Goal: Information Seeking & Learning: Learn about a topic

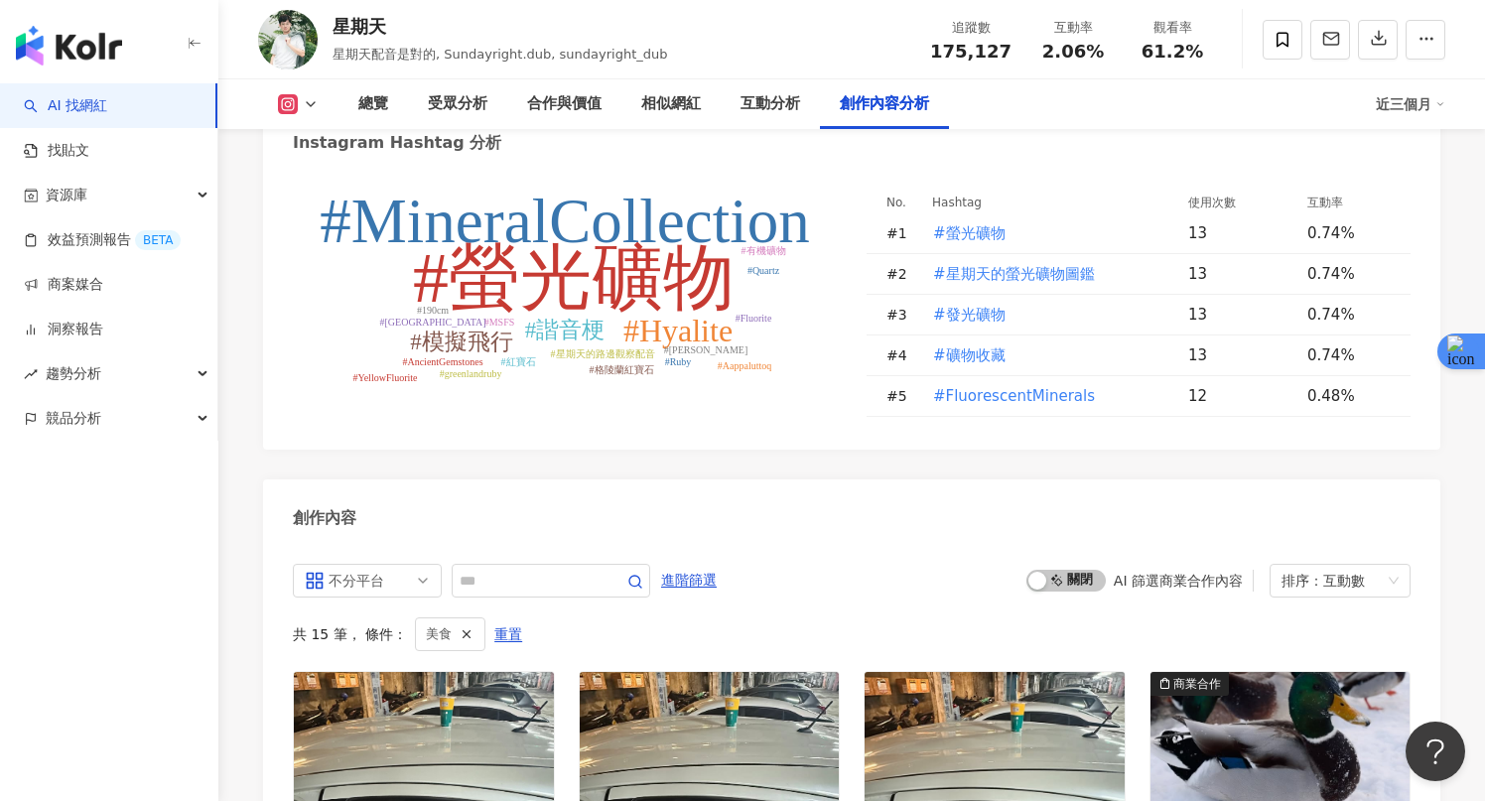
scroll to position [6156, 0]
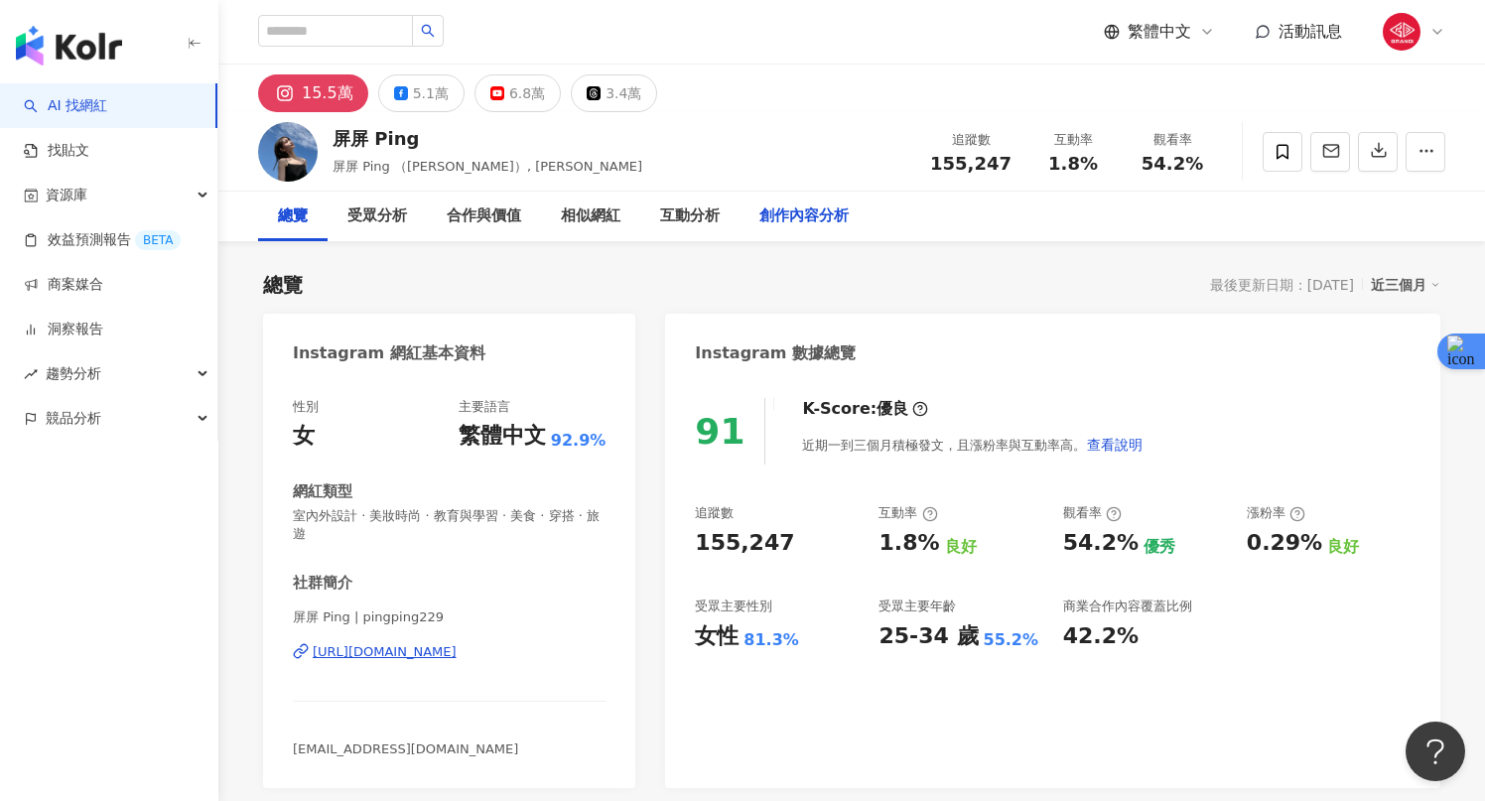
click at [782, 230] on div "創作內容分析" at bounding box center [803, 217] width 129 height 50
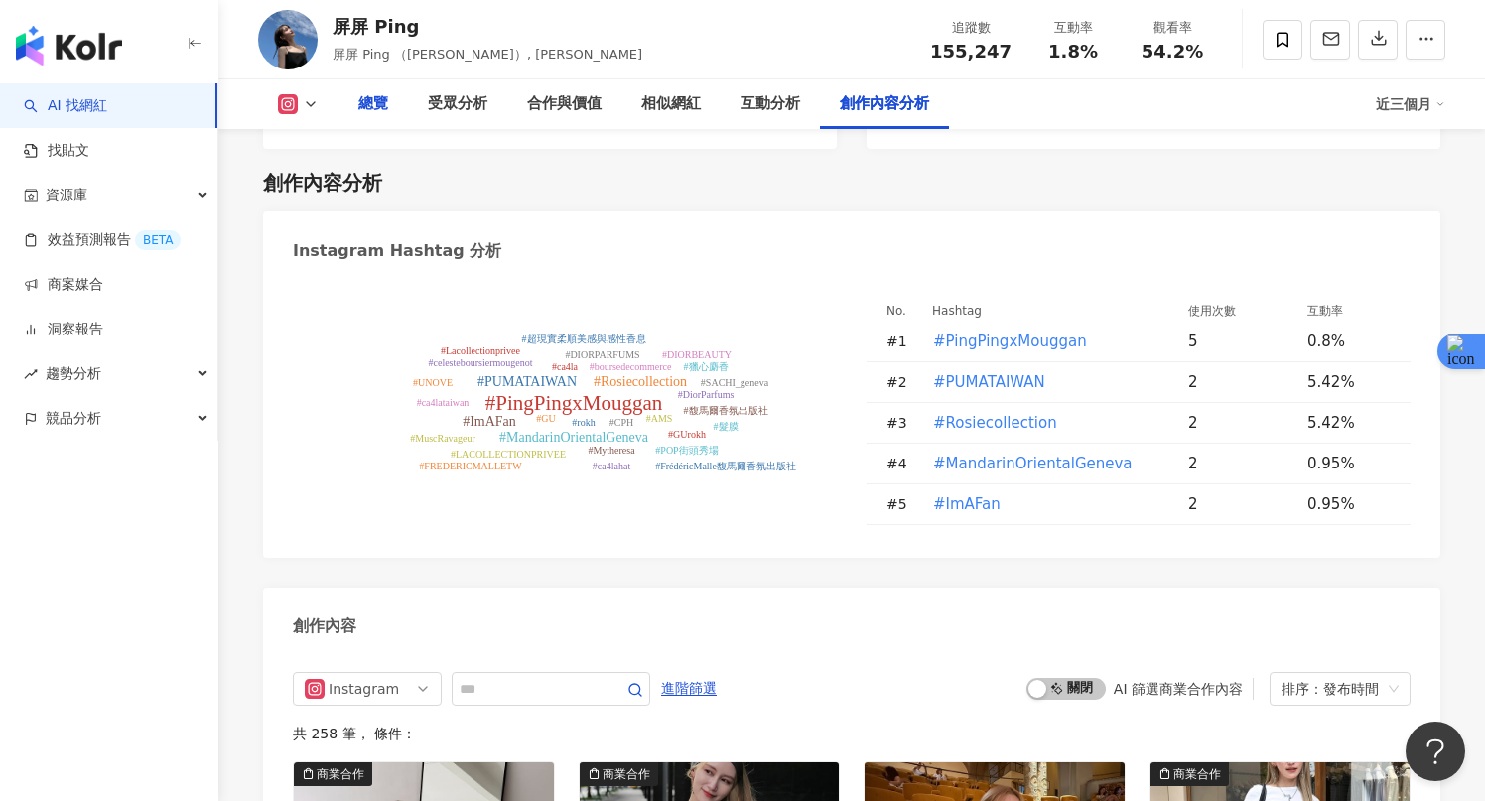
click at [388, 105] on div "總覽" at bounding box center [372, 104] width 69 height 50
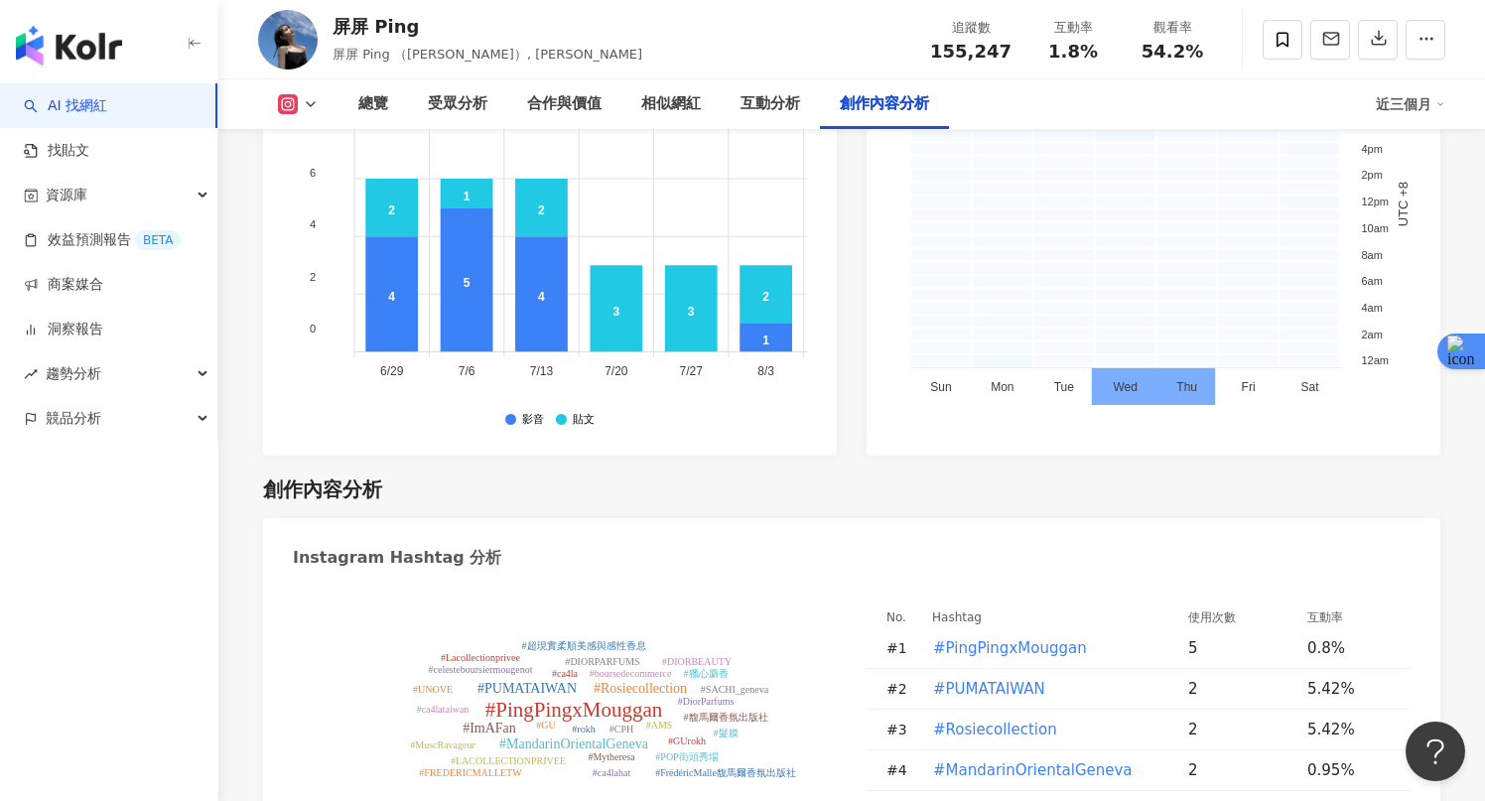
scroll to position [5976, 0]
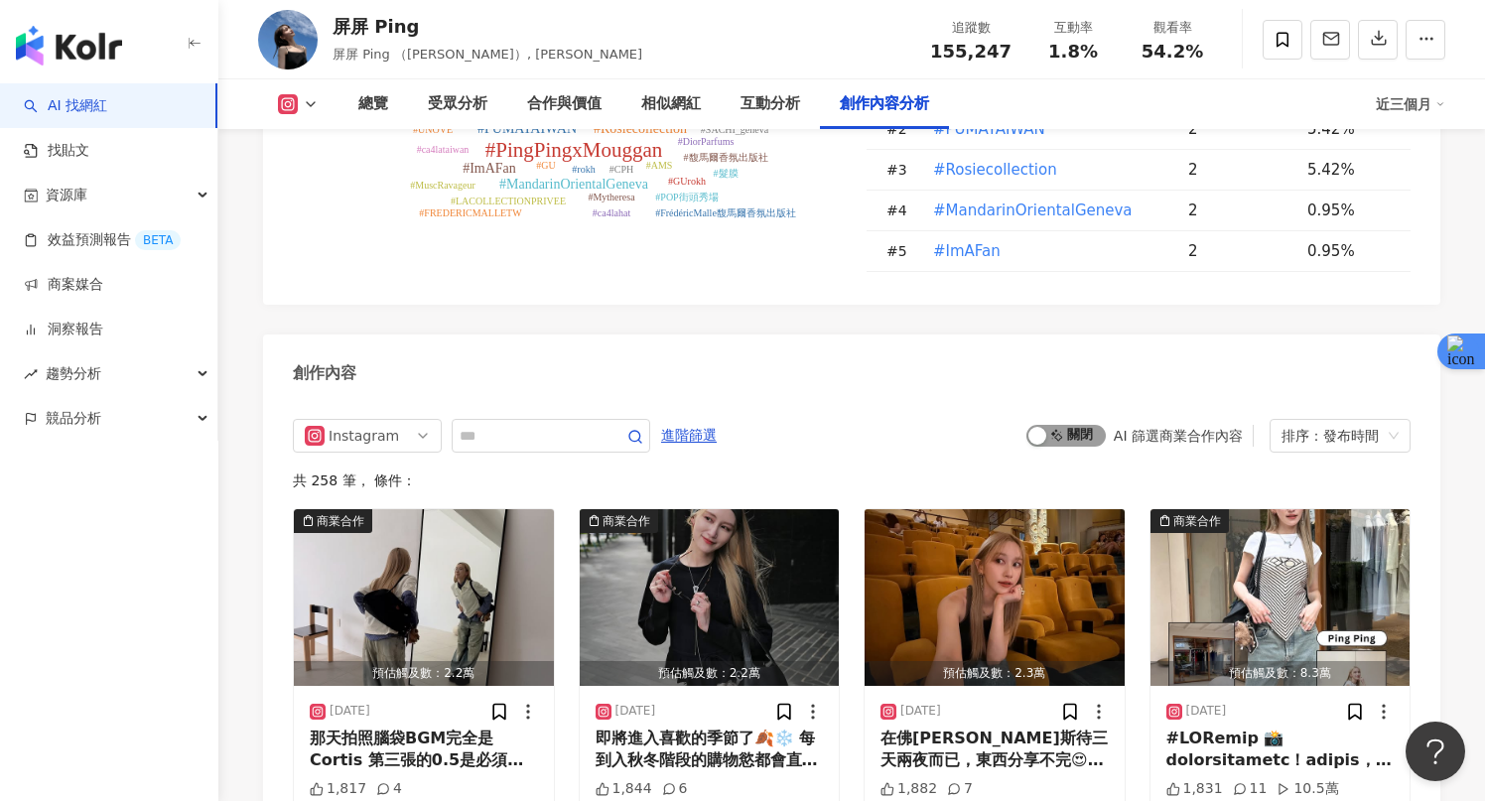
click at [1052, 425] on span "啟動 關閉" at bounding box center [1065, 436] width 79 height 22
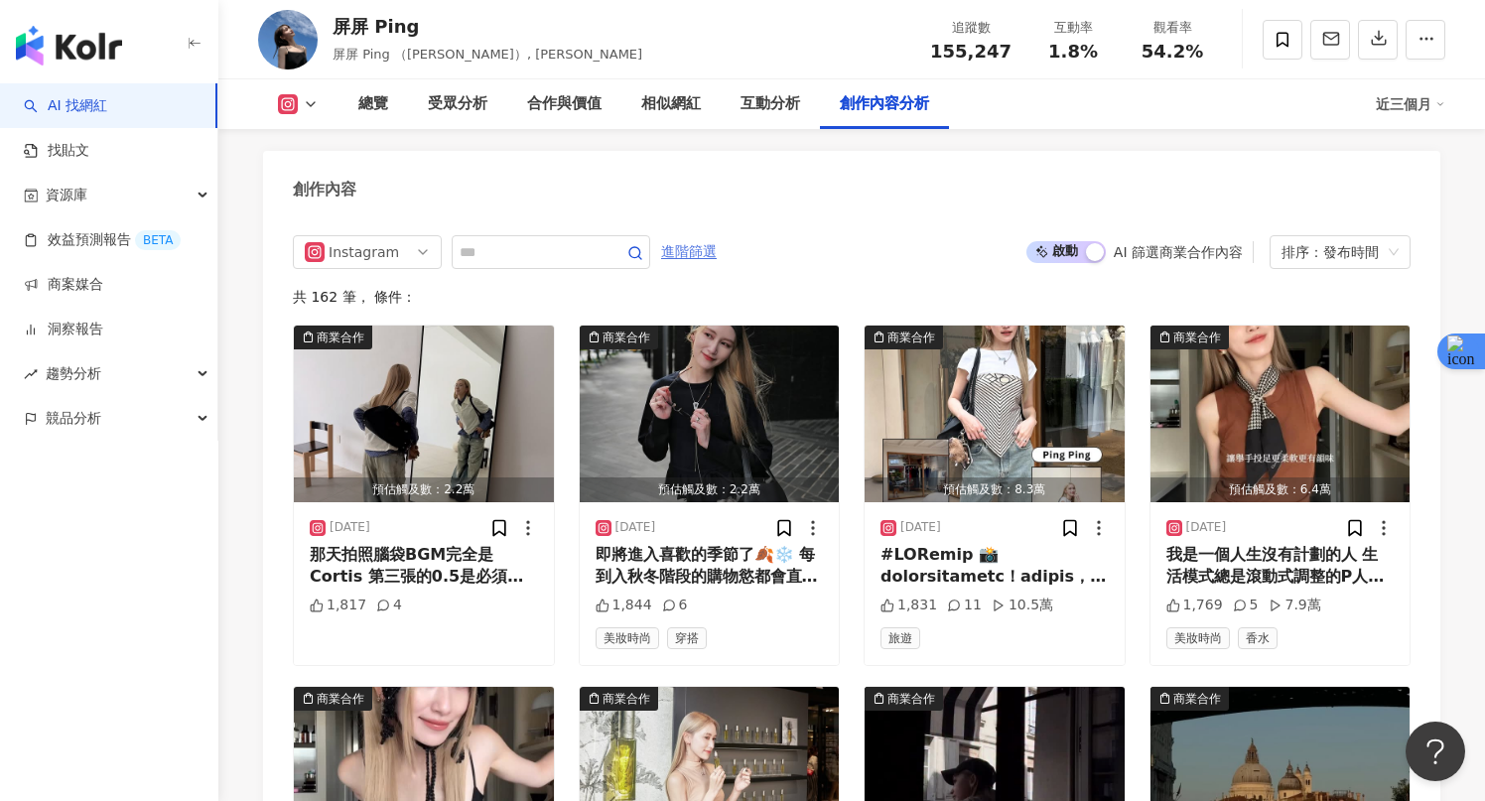
click at [707, 236] on span "進階篩選" at bounding box center [689, 252] width 56 height 32
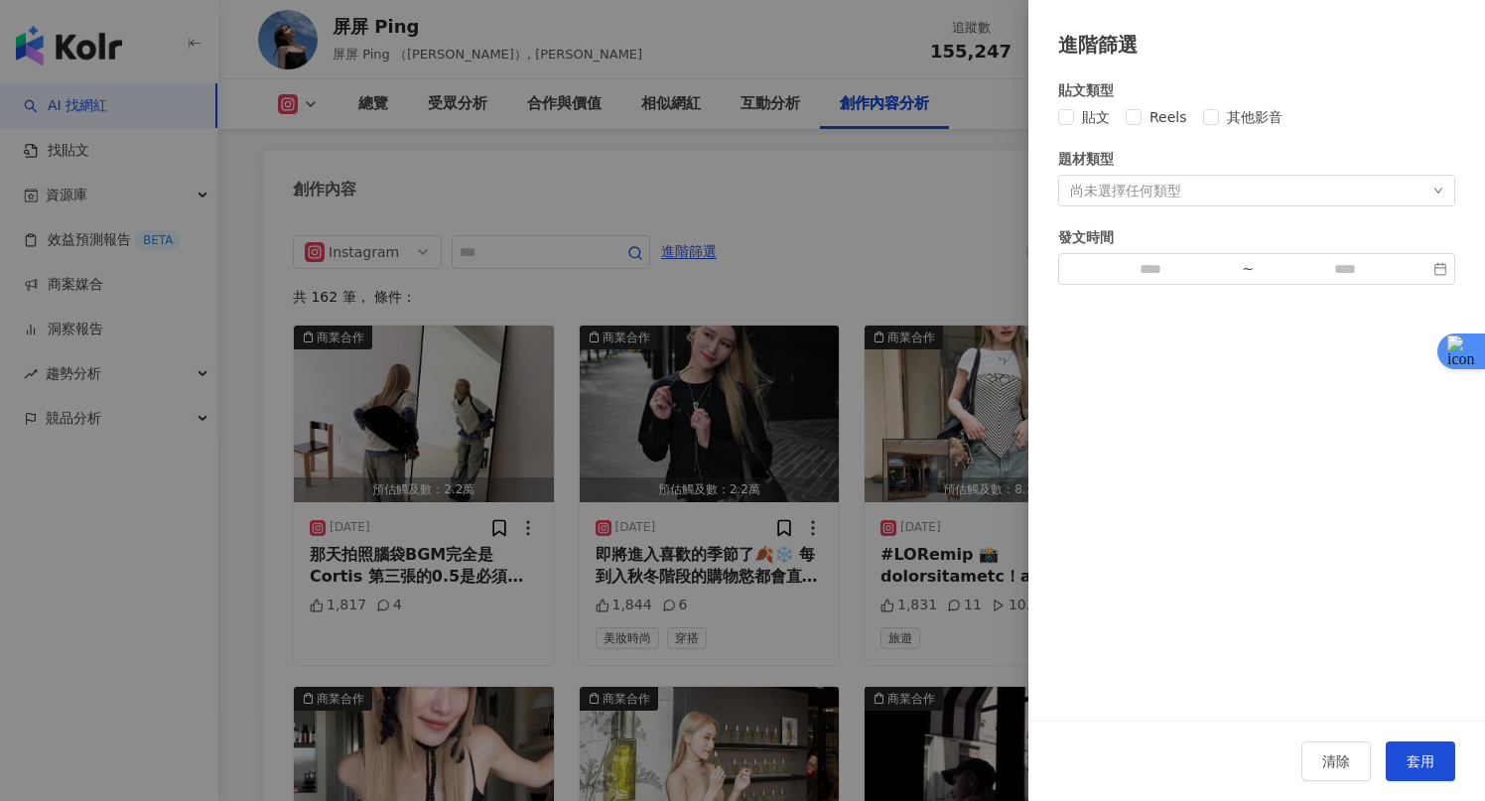
click at [1124, 118] on div "貼文 Reels 其他影音" at bounding box center [1256, 117] width 397 height 22
click at [1435, 768] on button "套用" at bounding box center [1420, 761] width 69 height 40
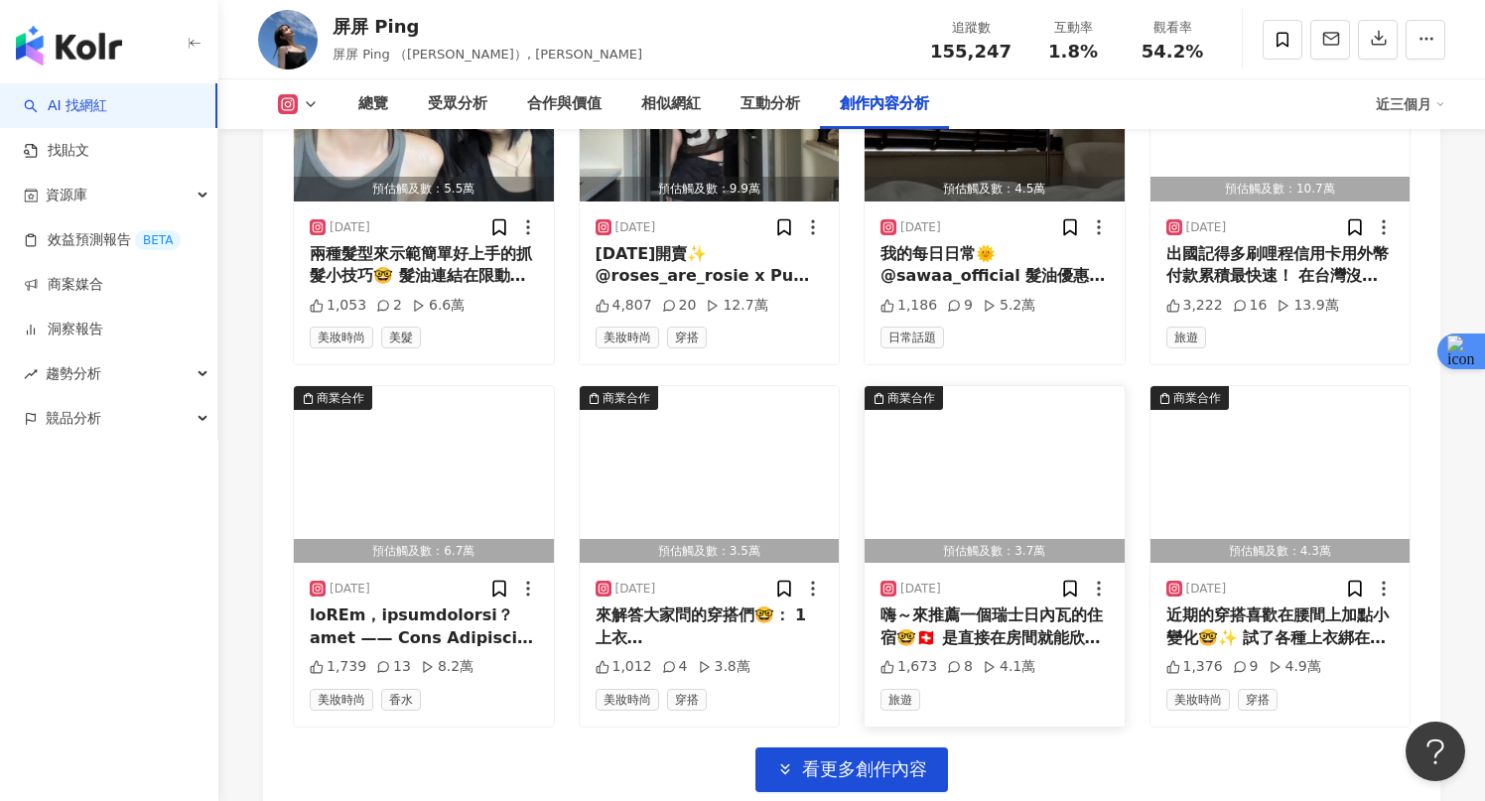
scroll to position [6880, 0]
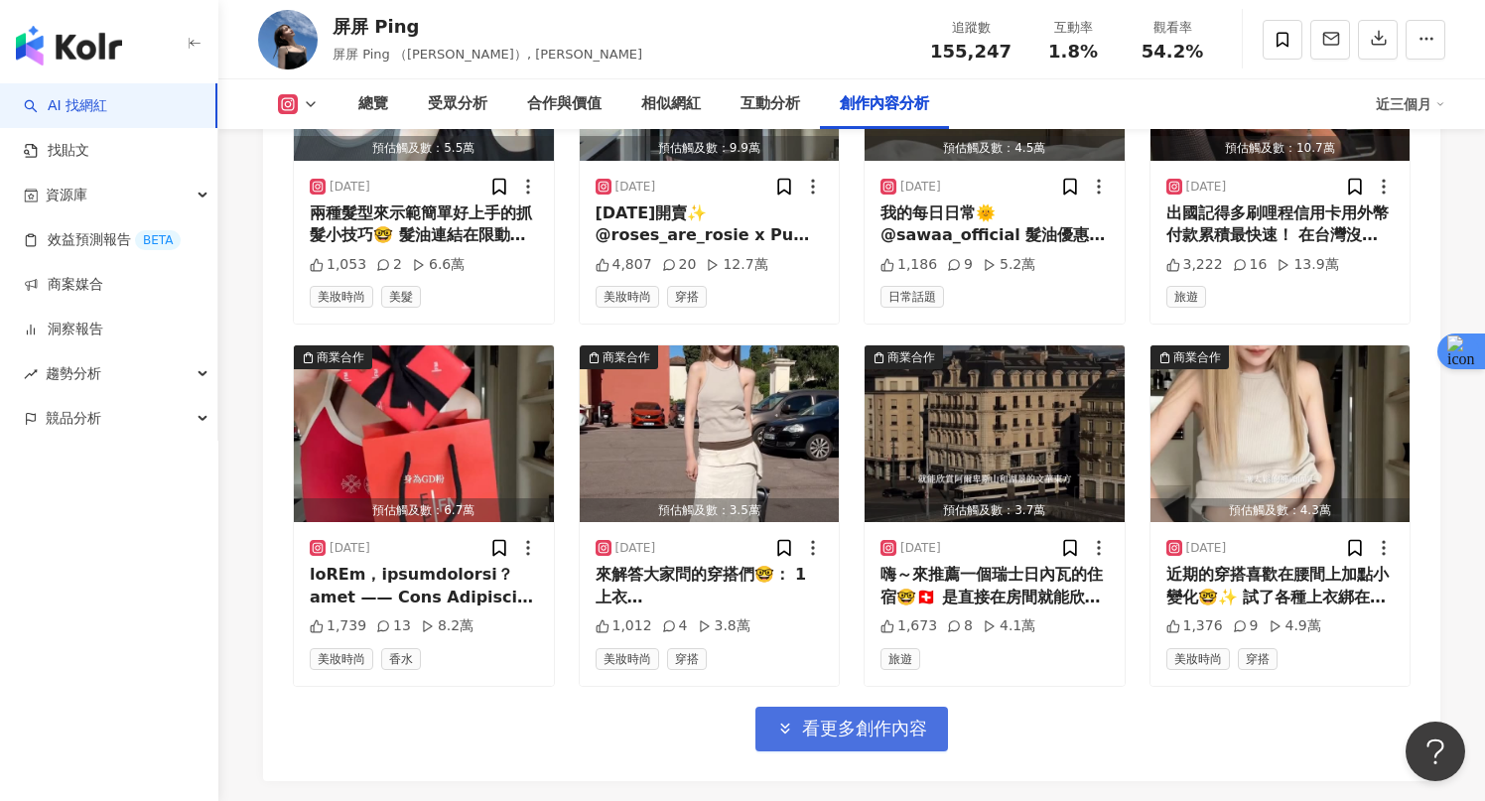
click at [870, 718] on span "看更多創作內容" at bounding box center [864, 729] width 125 height 22
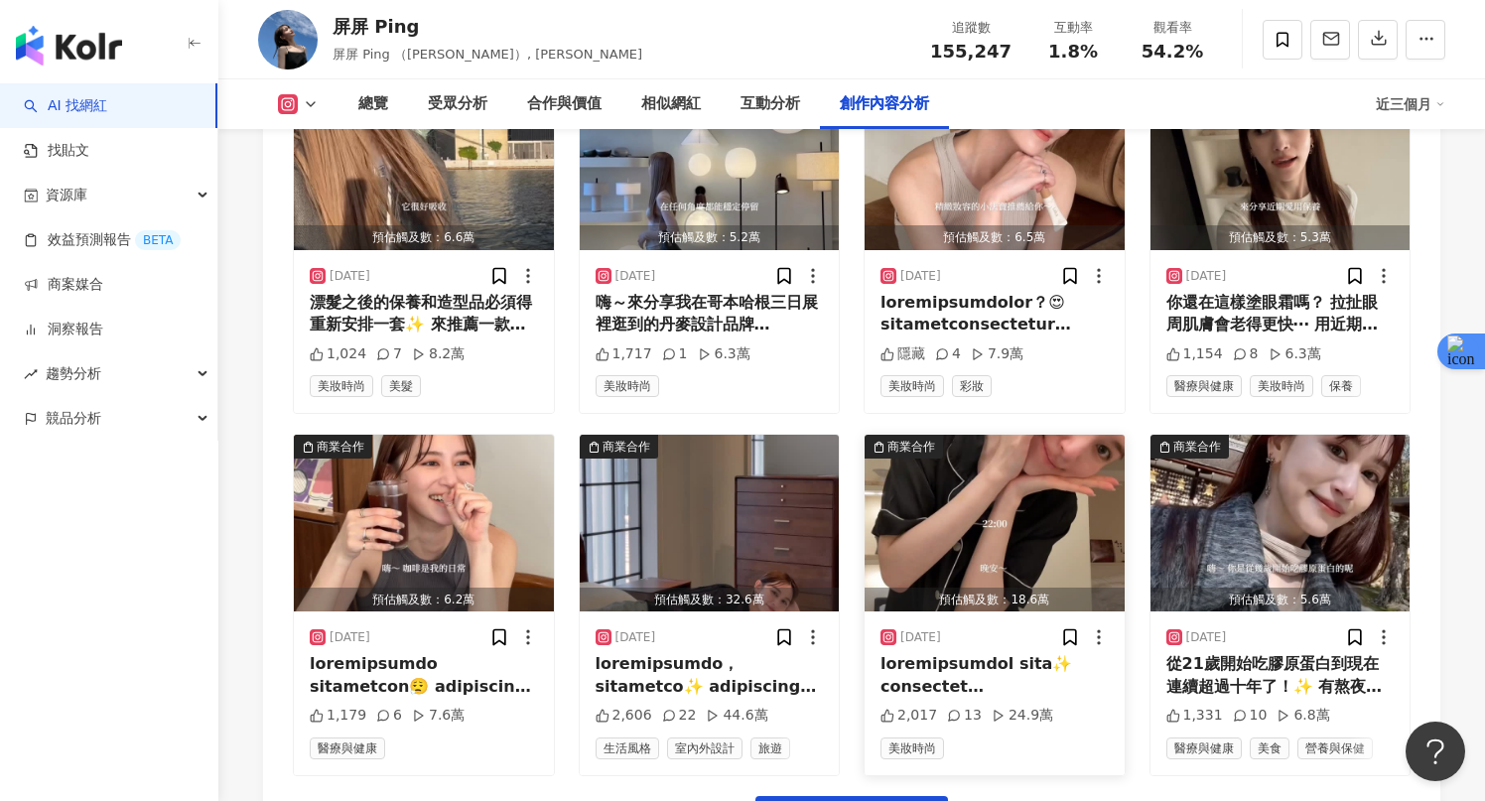
scroll to position [7891, 0]
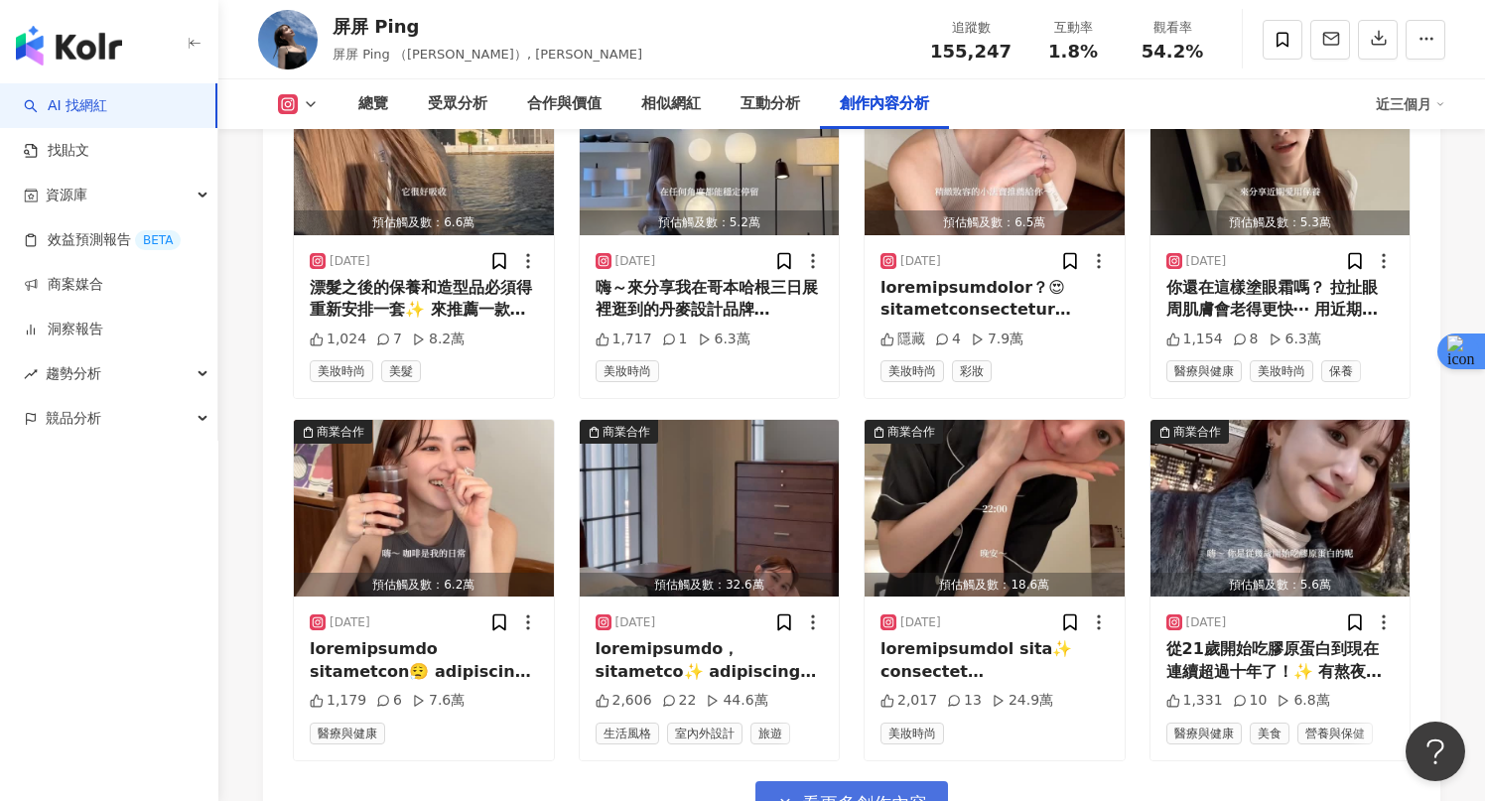
click at [893, 793] on span "看更多創作內容" at bounding box center [864, 804] width 125 height 22
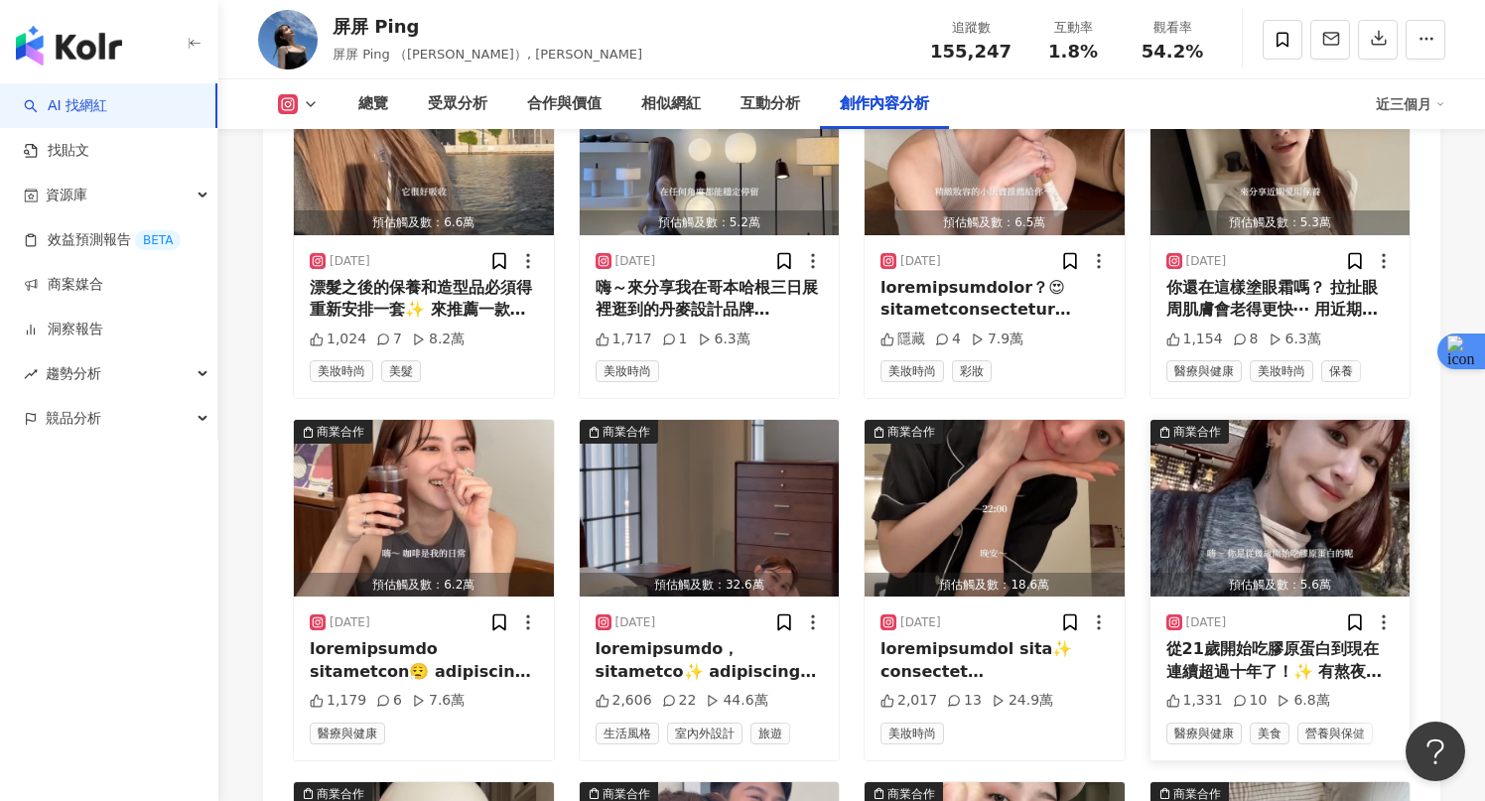
click at [1261, 723] on span "美食" at bounding box center [1270, 734] width 40 height 22
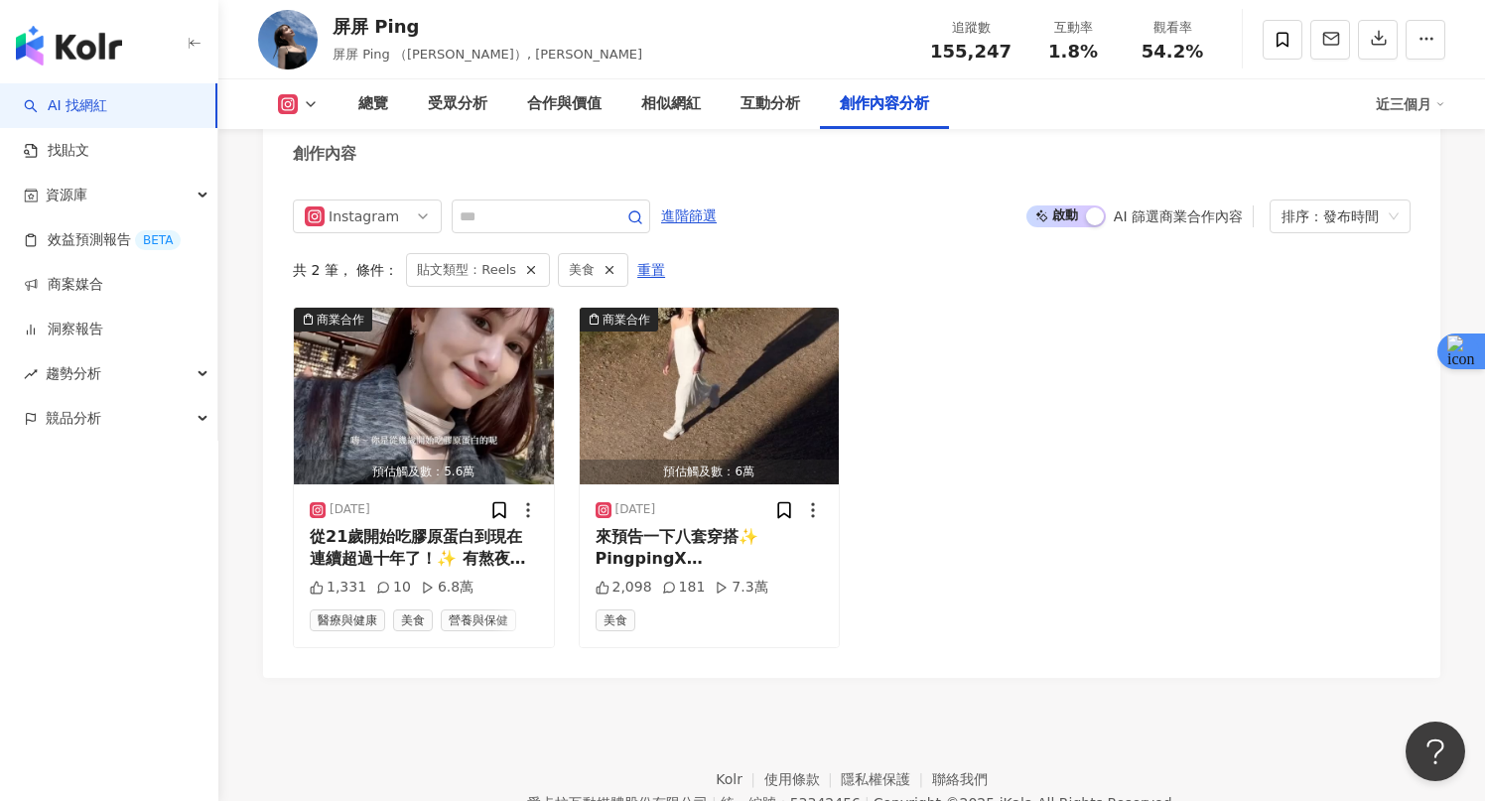
scroll to position [6199, 0]
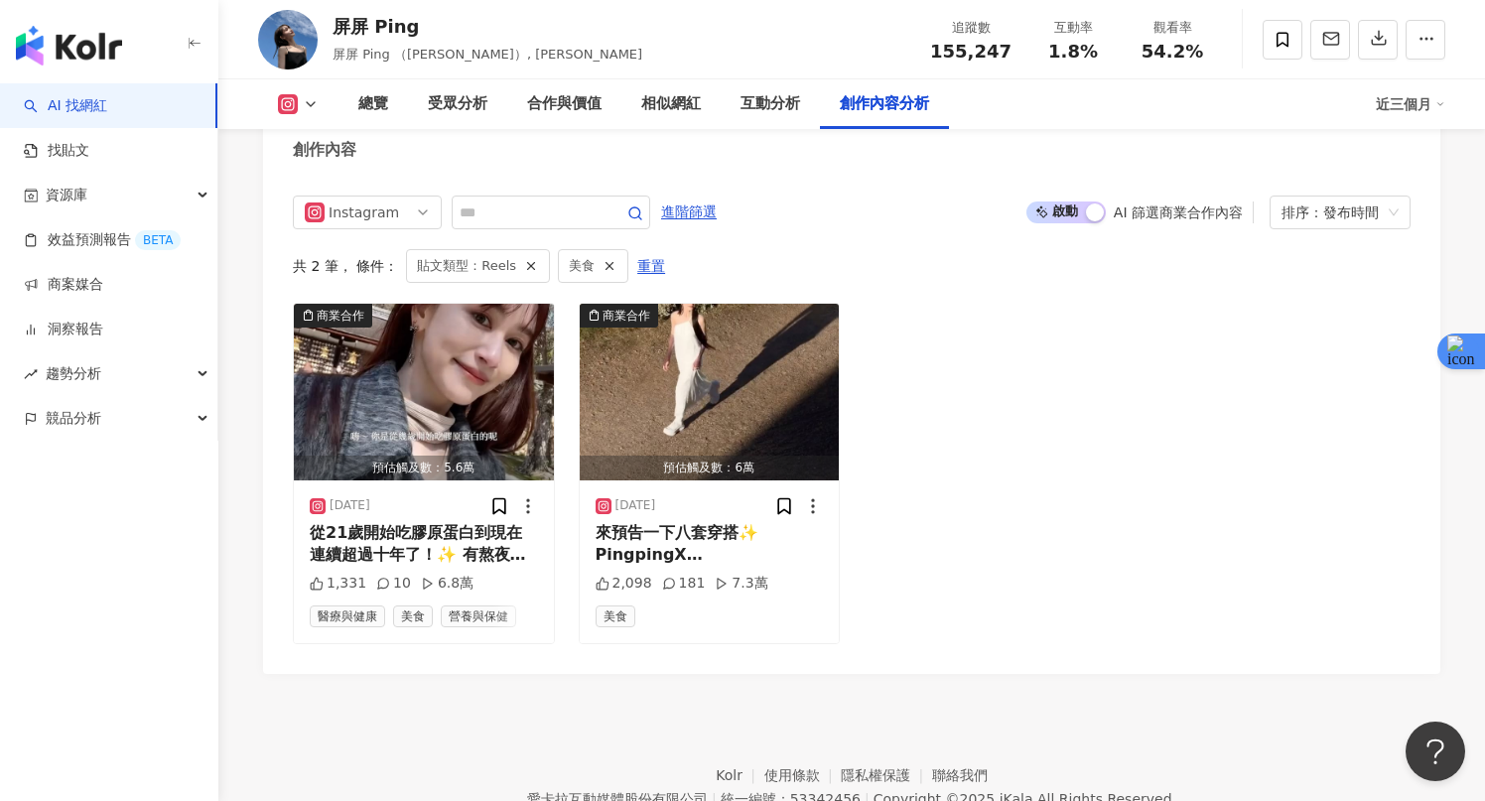
click at [1063, 201] on span "啟動 關閉" at bounding box center [1065, 212] width 79 height 22
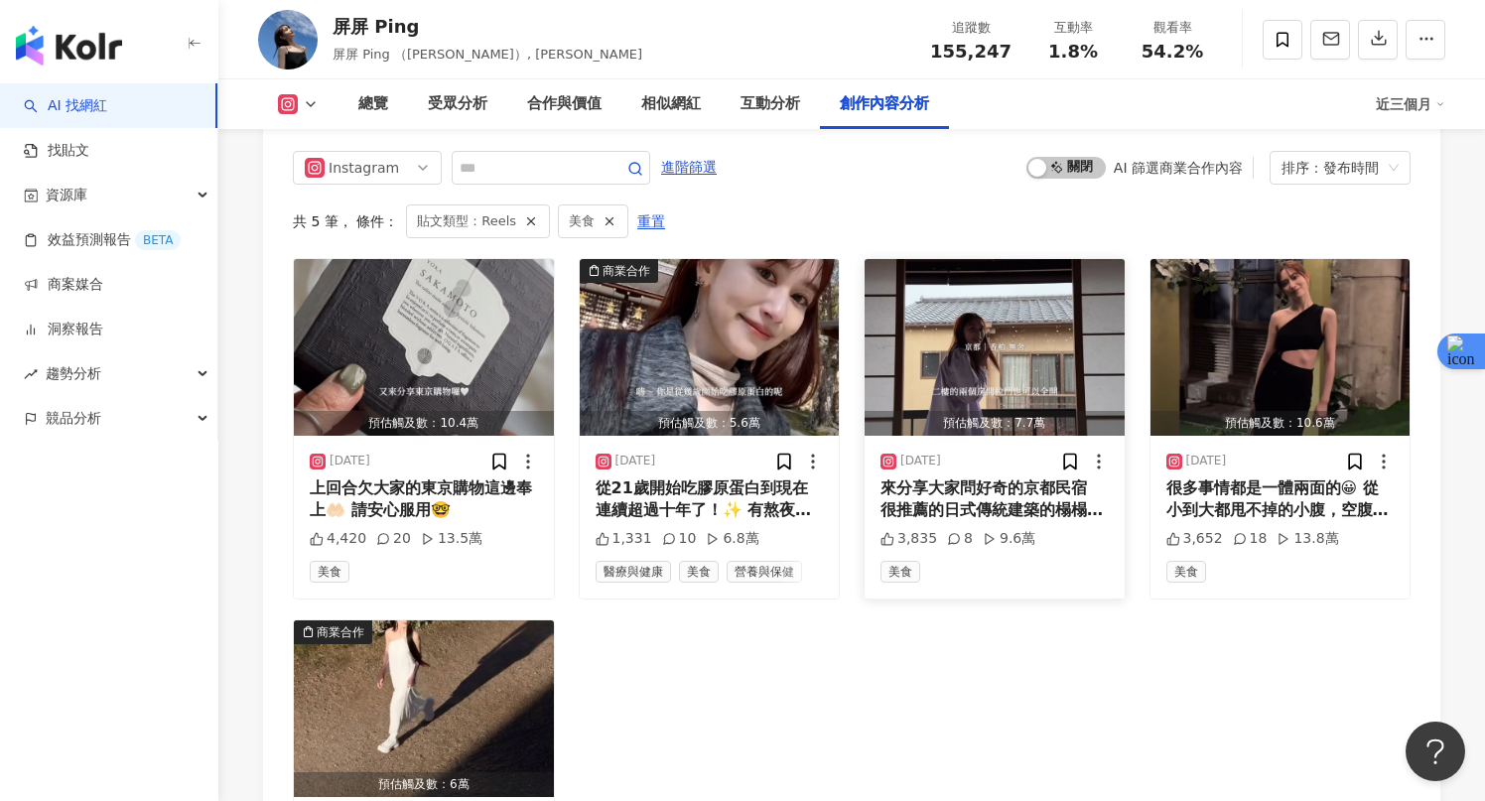
scroll to position [6268, 0]
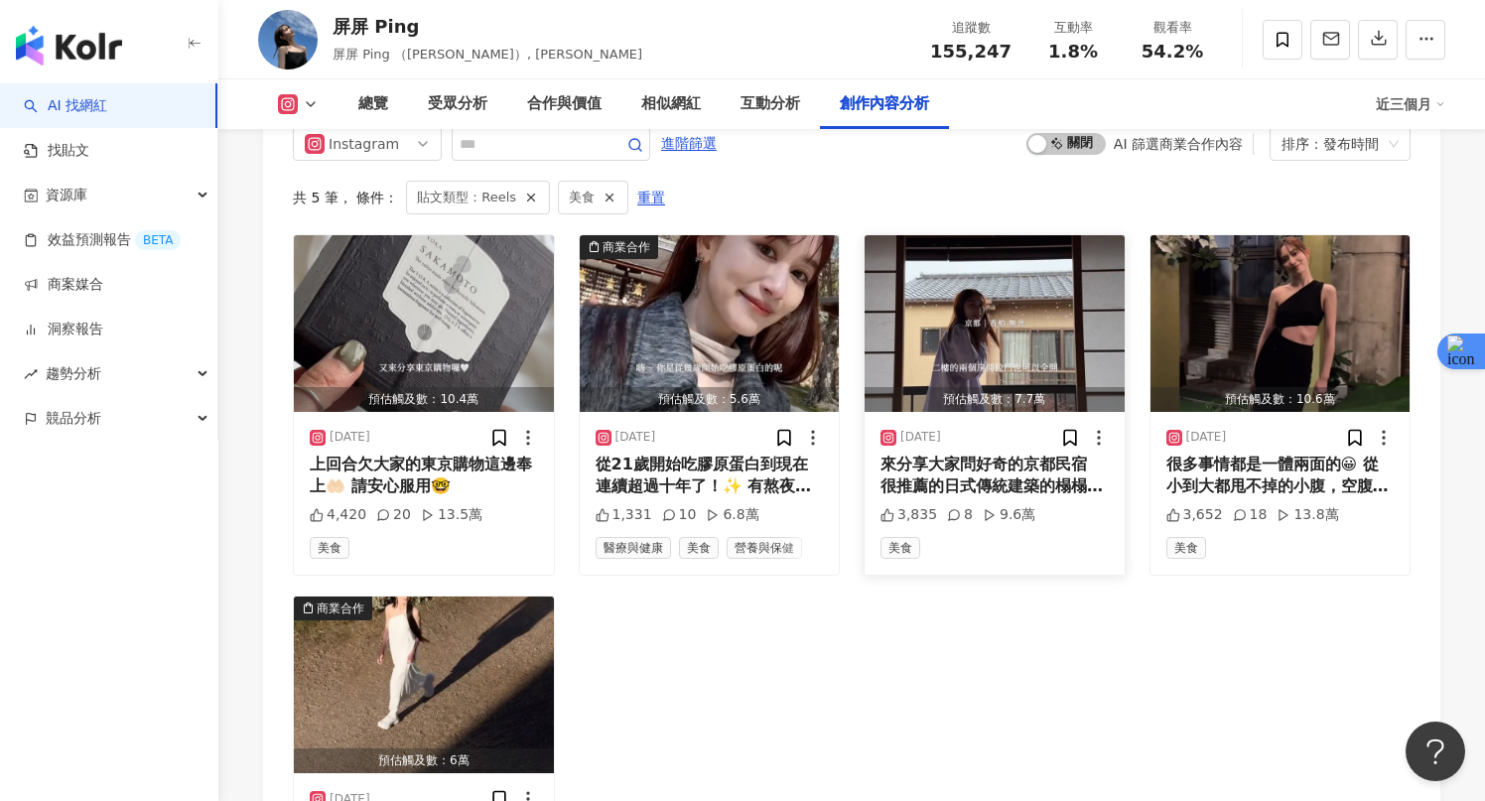
click at [1026, 311] on img "button" at bounding box center [995, 323] width 260 height 177
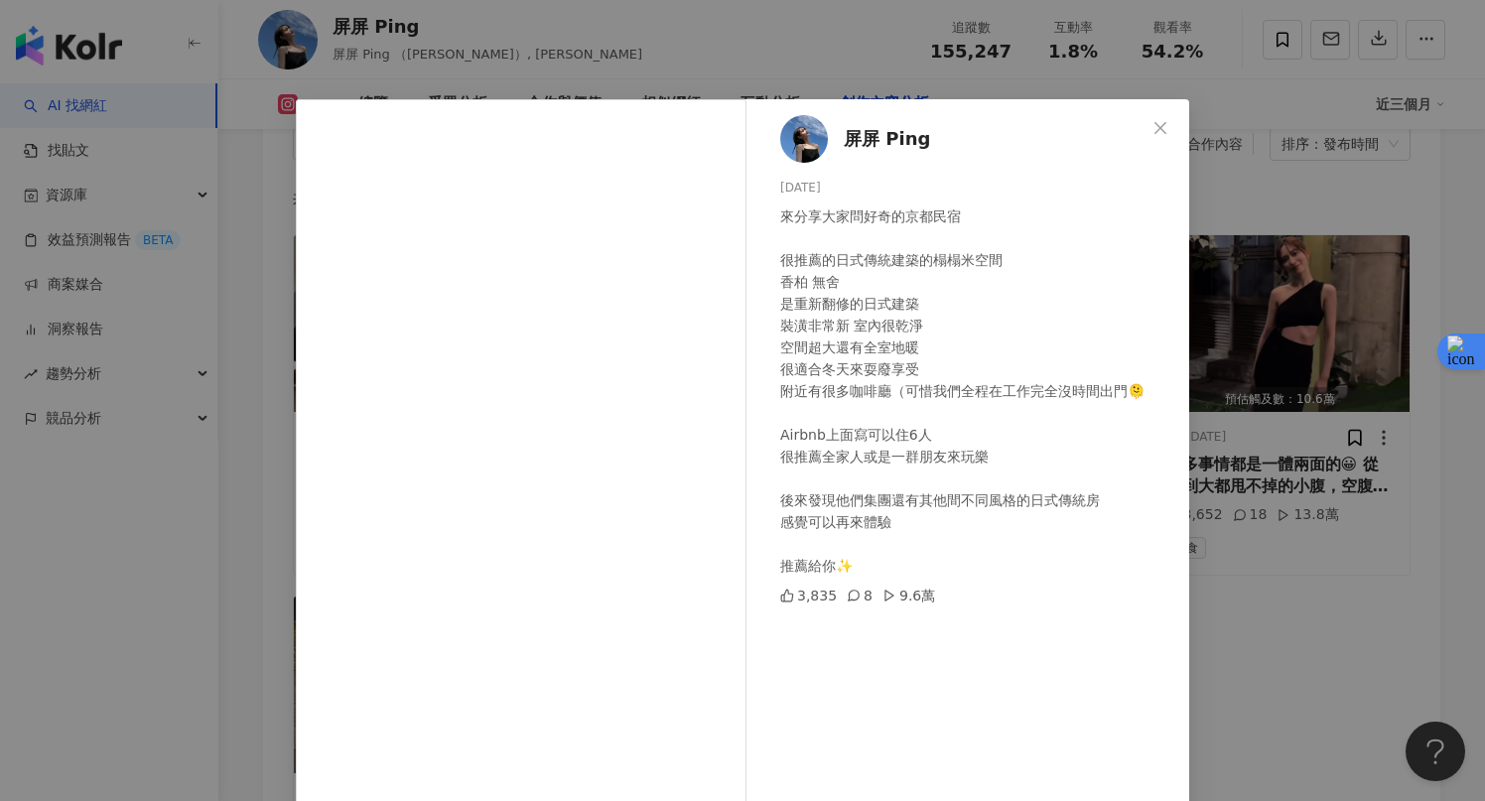
click at [620, 52] on div "屏屏 Ping 2025/5/11 來分享大家問好奇的京都民宿 很推薦的日式傳統建築的榻榻米空間 香柏 無舍 是重新翻修的日式建築 裝潢非常新 室內很乾淨 空…" at bounding box center [742, 400] width 1485 height 801
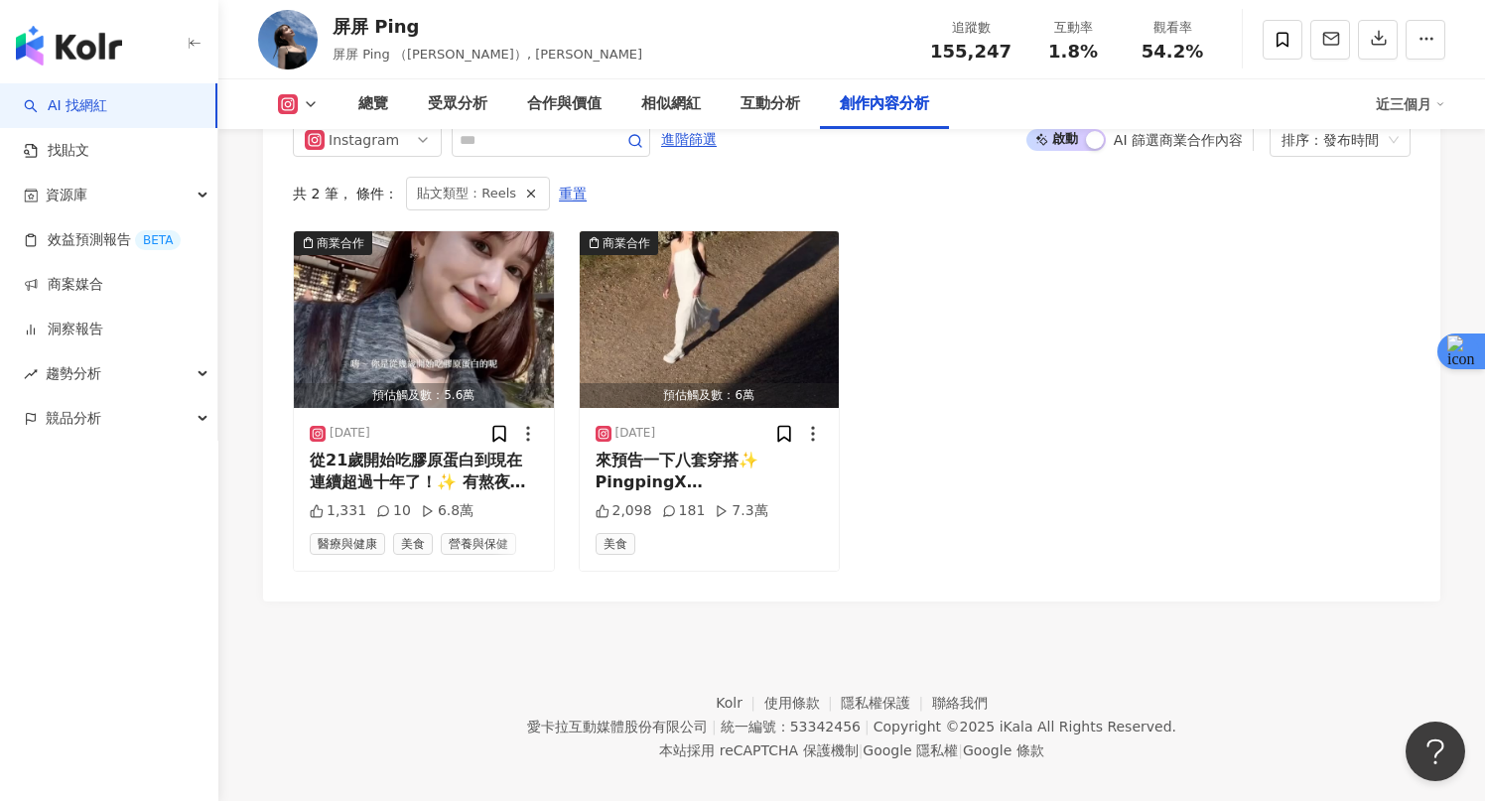
scroll to position [6160, 0]
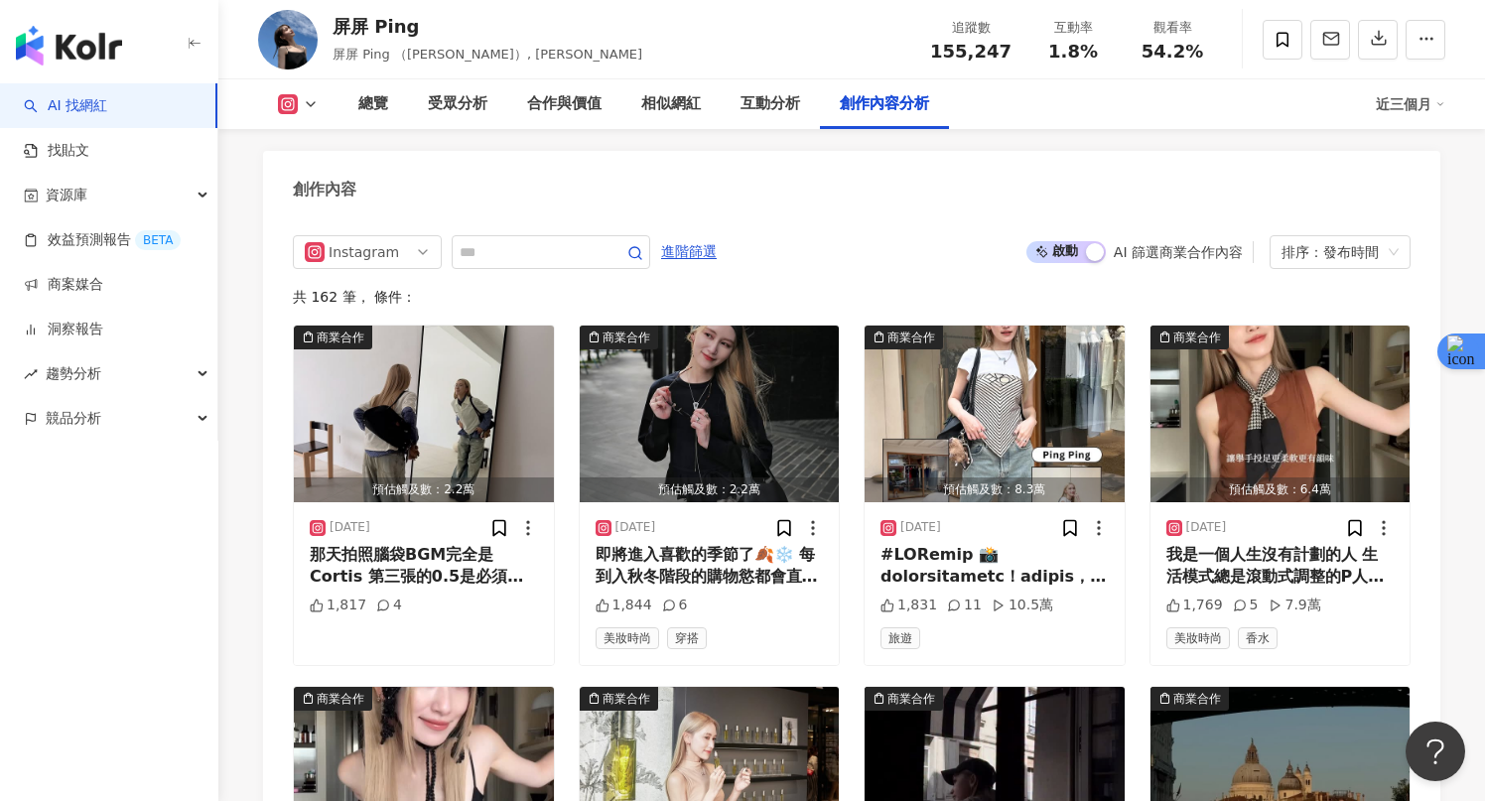
scroll to position [5723, 0]
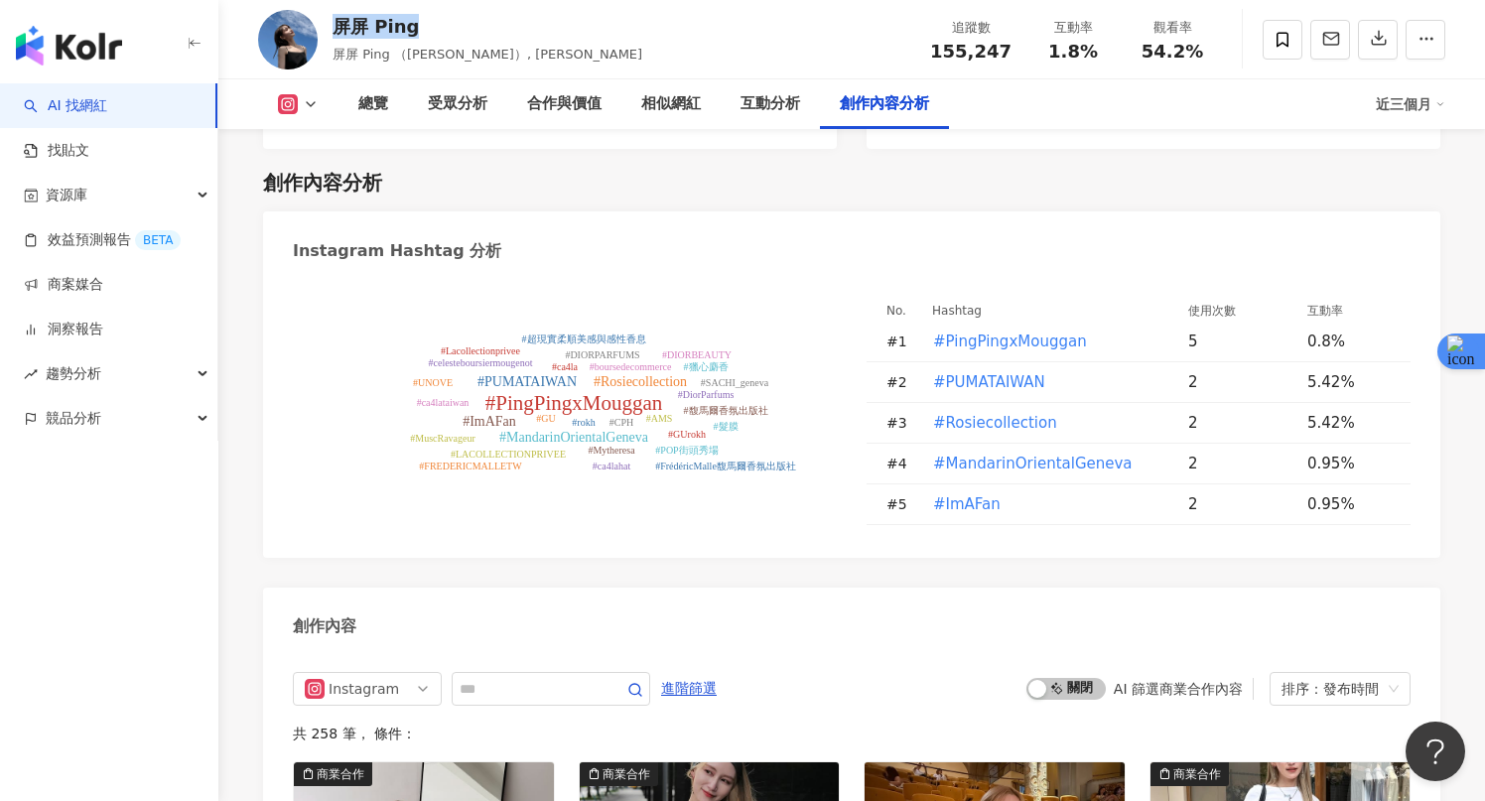
drag, startPoint x: 441, startPoint y: 16, endPoint x: 332, endPoint y: 20, distance: 109.3
click at [332, 20] on div "屏屏 Ping 屏屏 Ping （施宇屏）, 施宇屏 追蹤數 155,247 互動率 1.8% 觀看率 54.2%" at bounding box center [851, 39] width 1266 height 78
click at [120, 52] on img "button" at bounding box center [69, 46] width 106 height 40
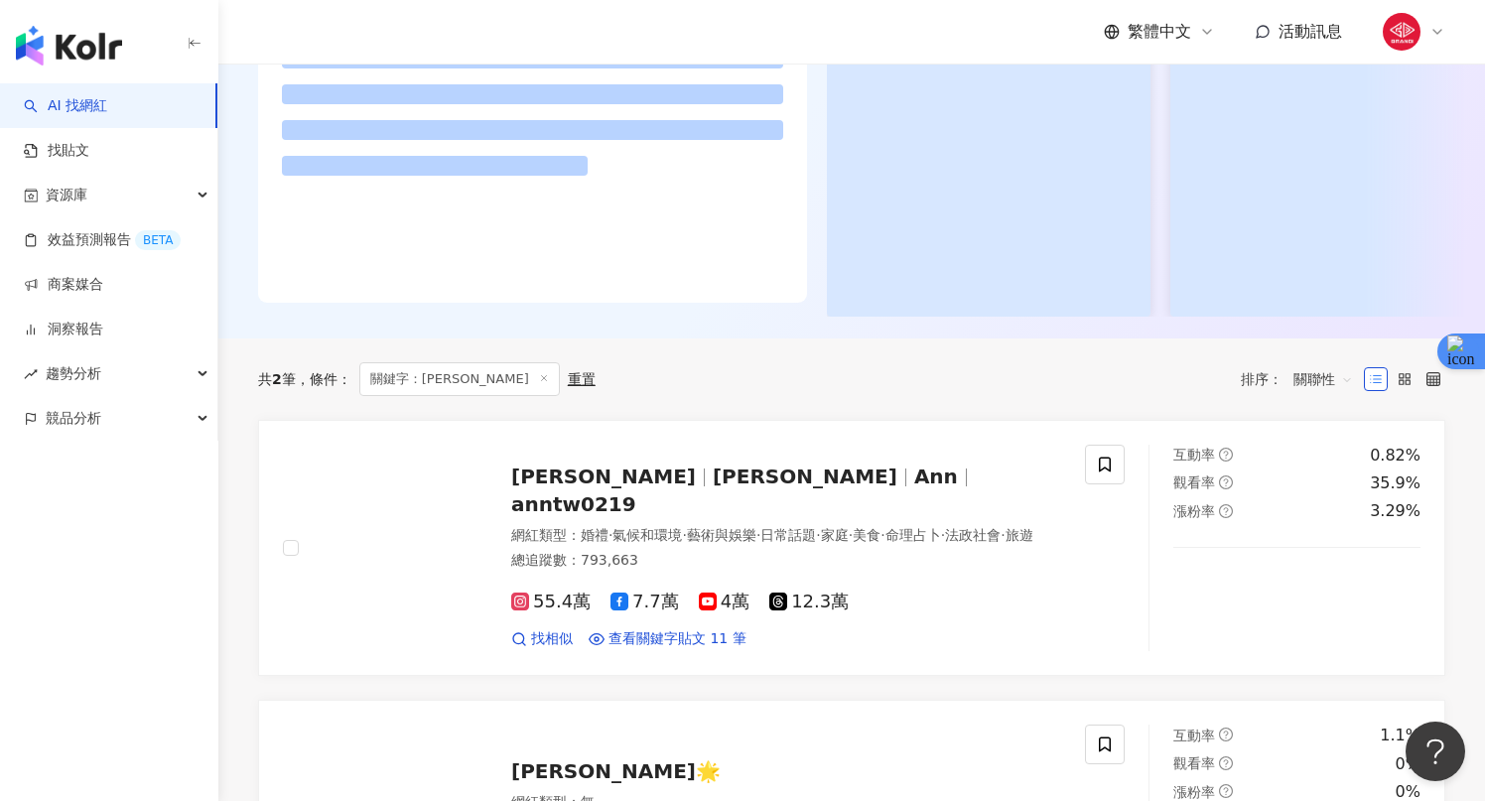
scroll to position [361, 0]
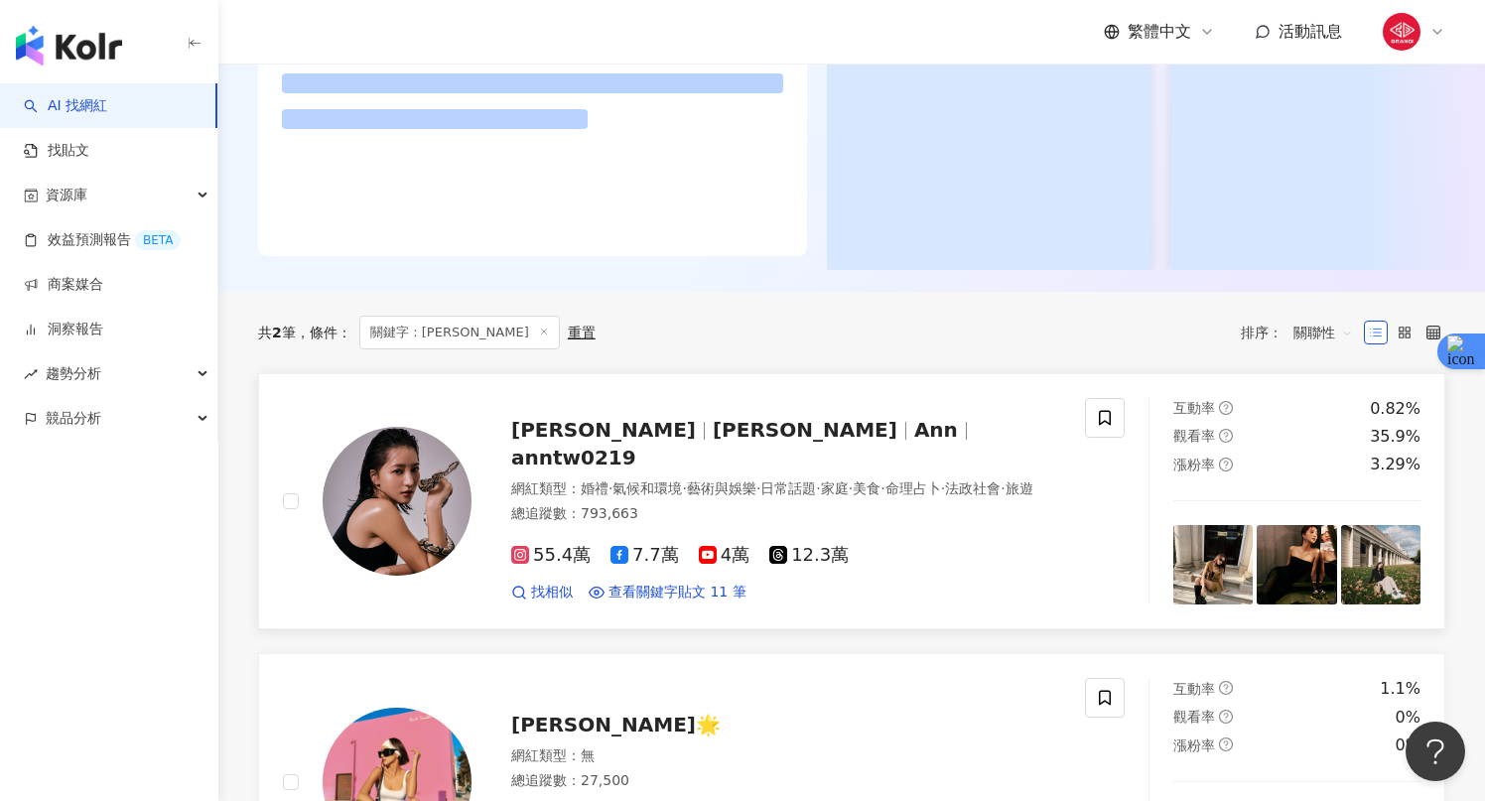
type input "****"
click at [711, 453] on div "呂芷葇 妍安 Ann anntw0219 網紅類型 ： 婚禮 · 氣候和環境 · 藝術與娛樂 · 日常話題 · 家庭 · 美食 · 命理占卜 · 法政社會 ·…" at bounding box center [766, 500] width 590 height 201
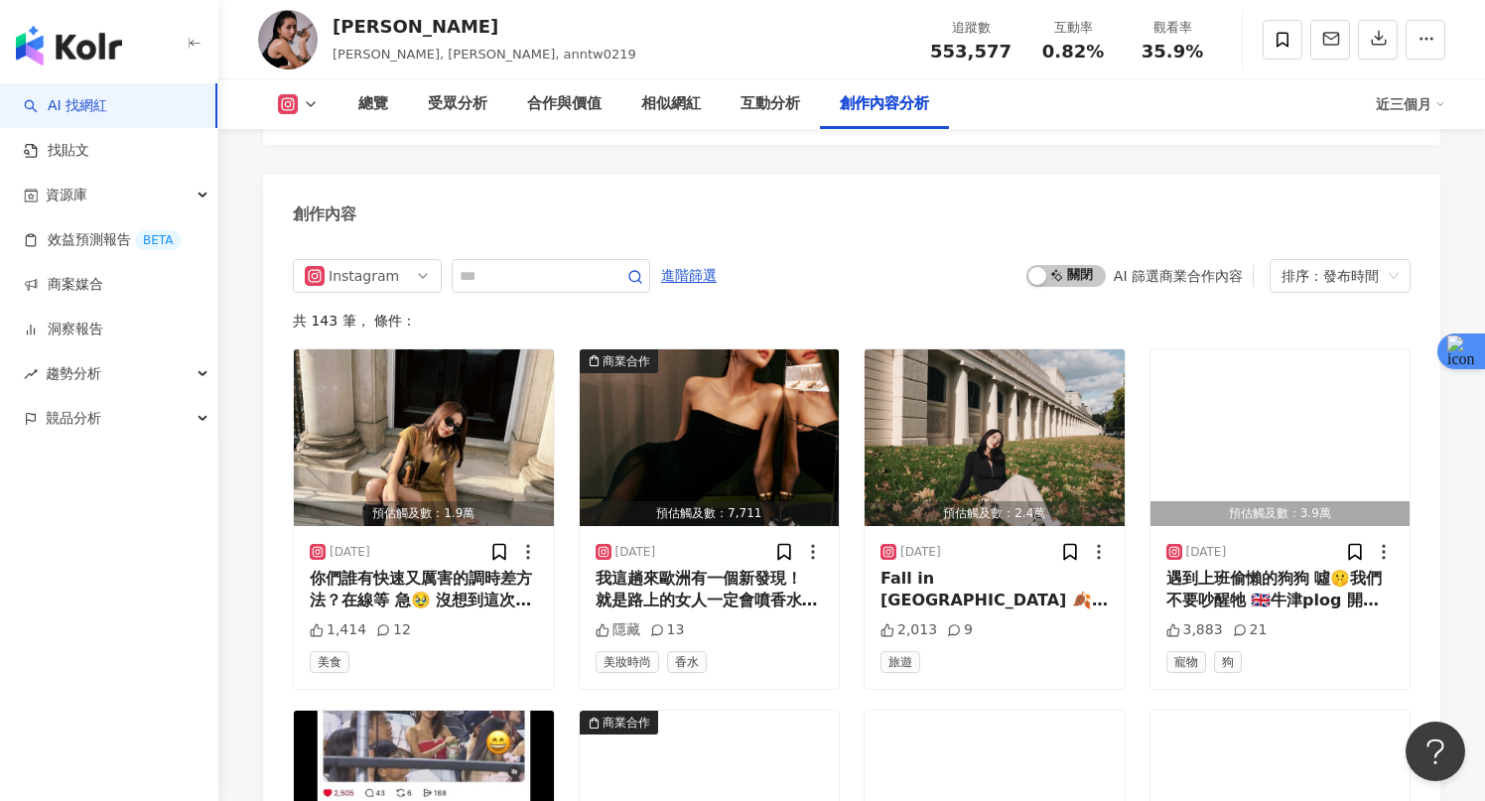
scroll to position [6090, 0]
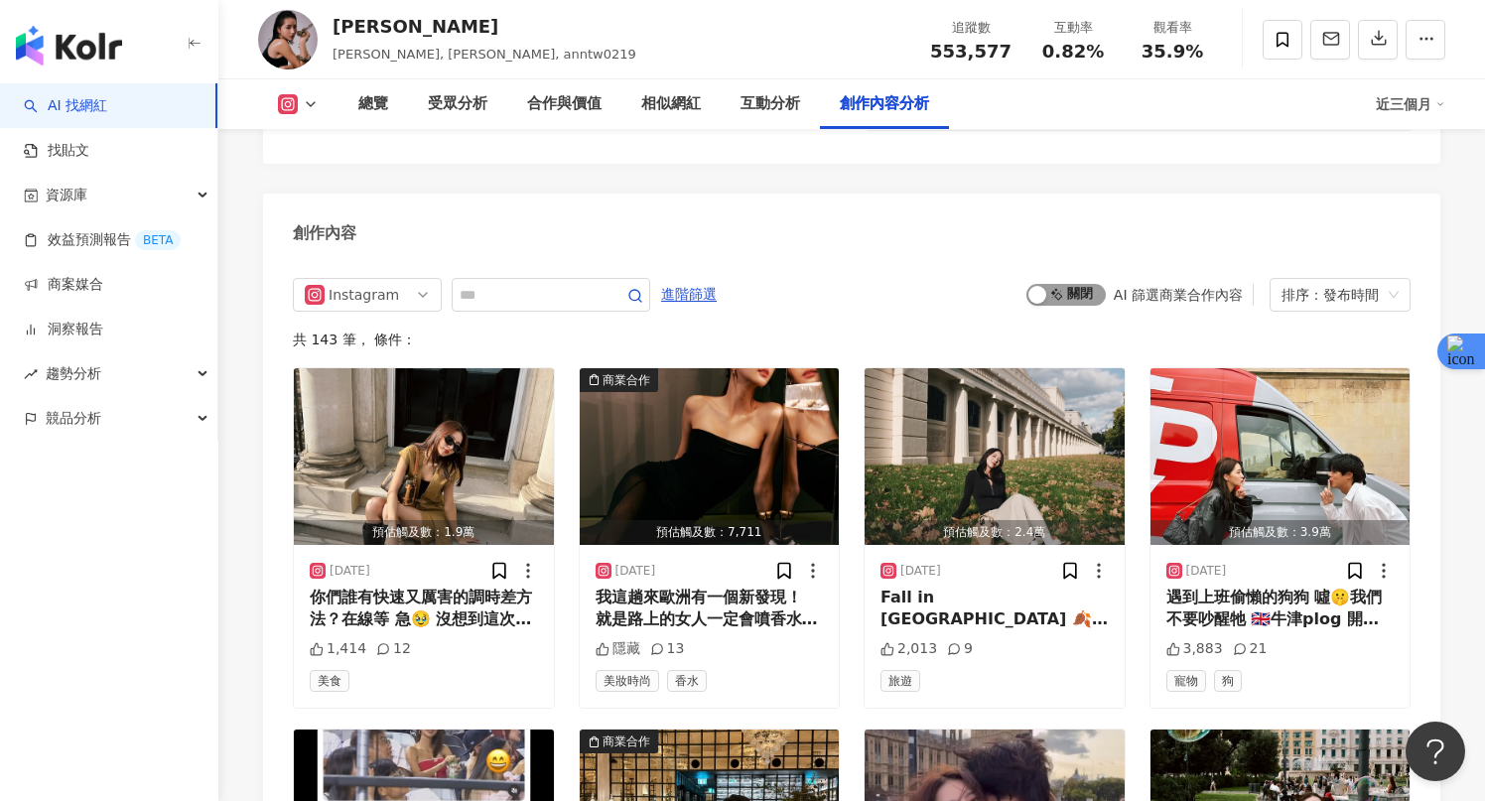
click at [1075, 284] on span "啟動 關閉" at bounding box center [1065, 295] width 79 height 22
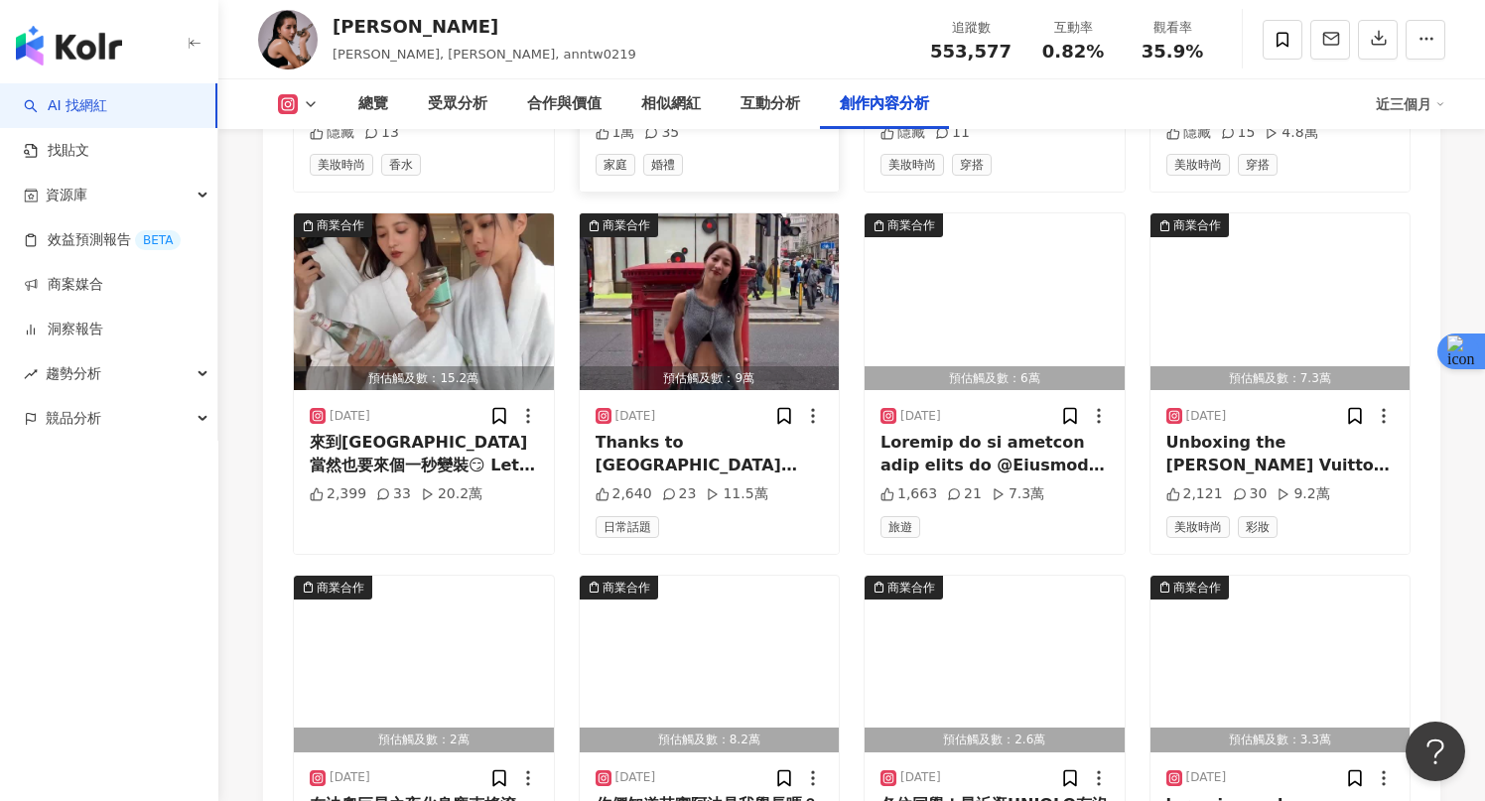
scroll to position [6727, 0]
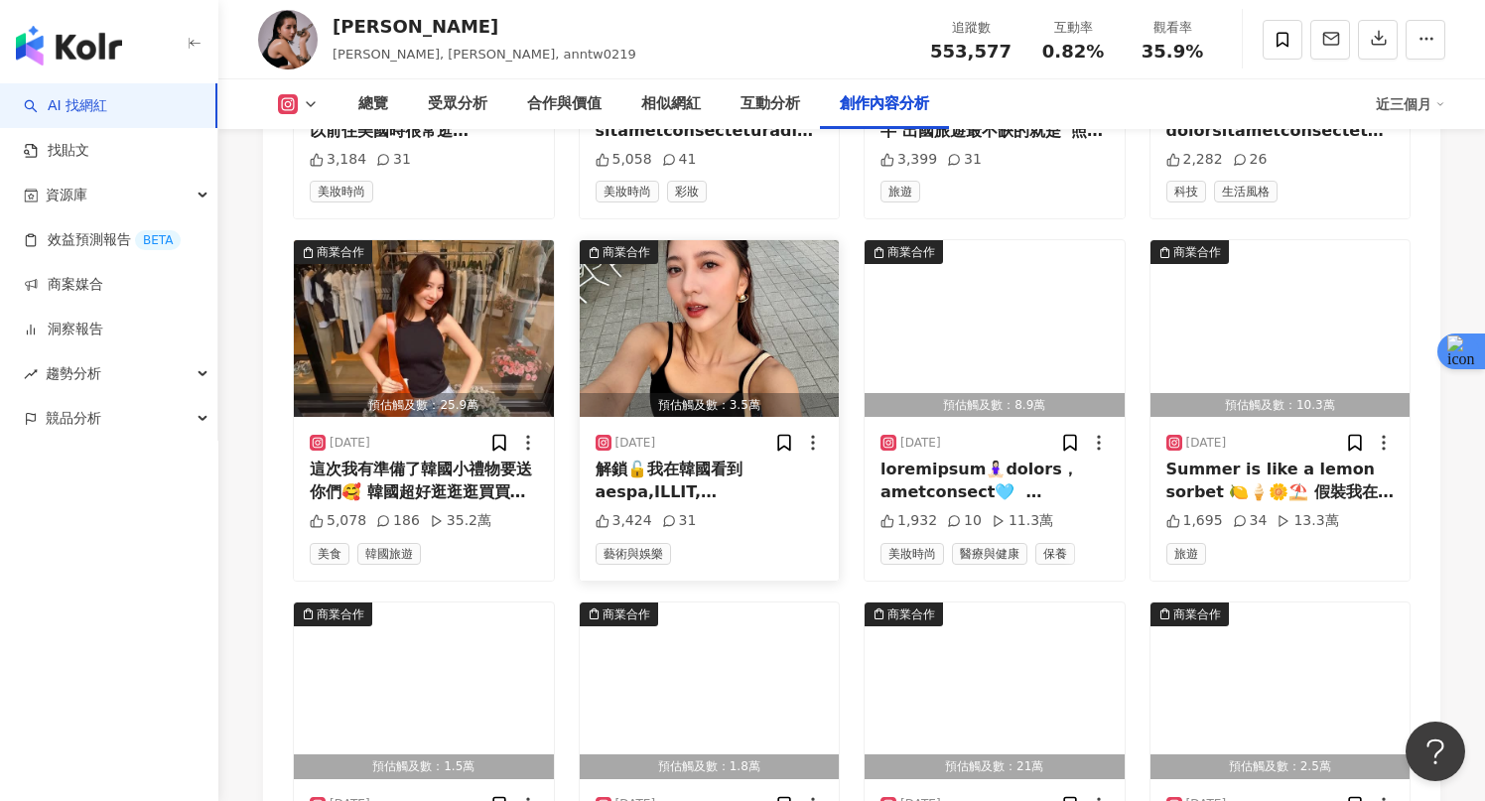
scroll to position [7701, 0]
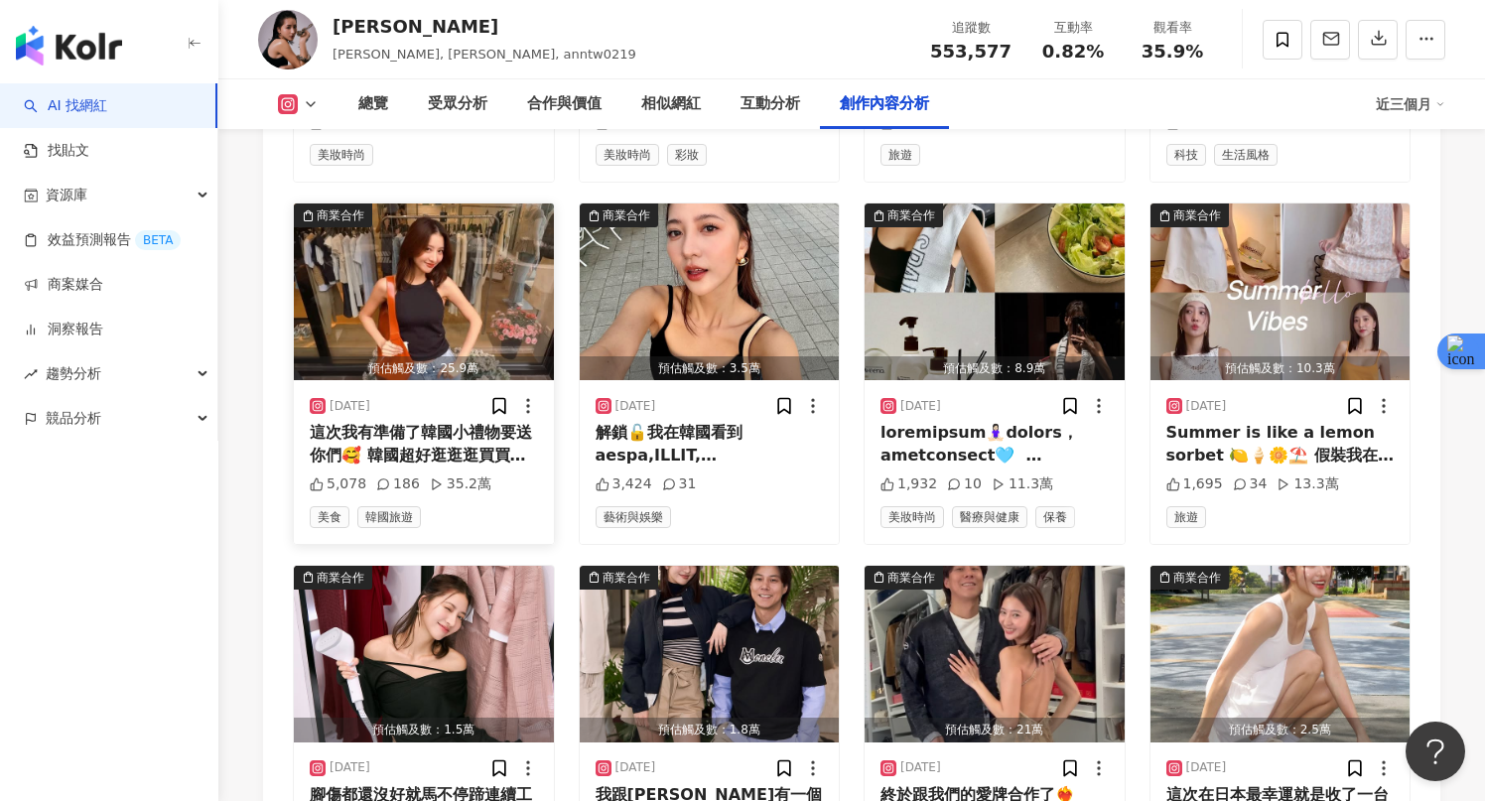
click at [328, 506] on span "美食" at bounding box center [330, 517] width 40 height 22
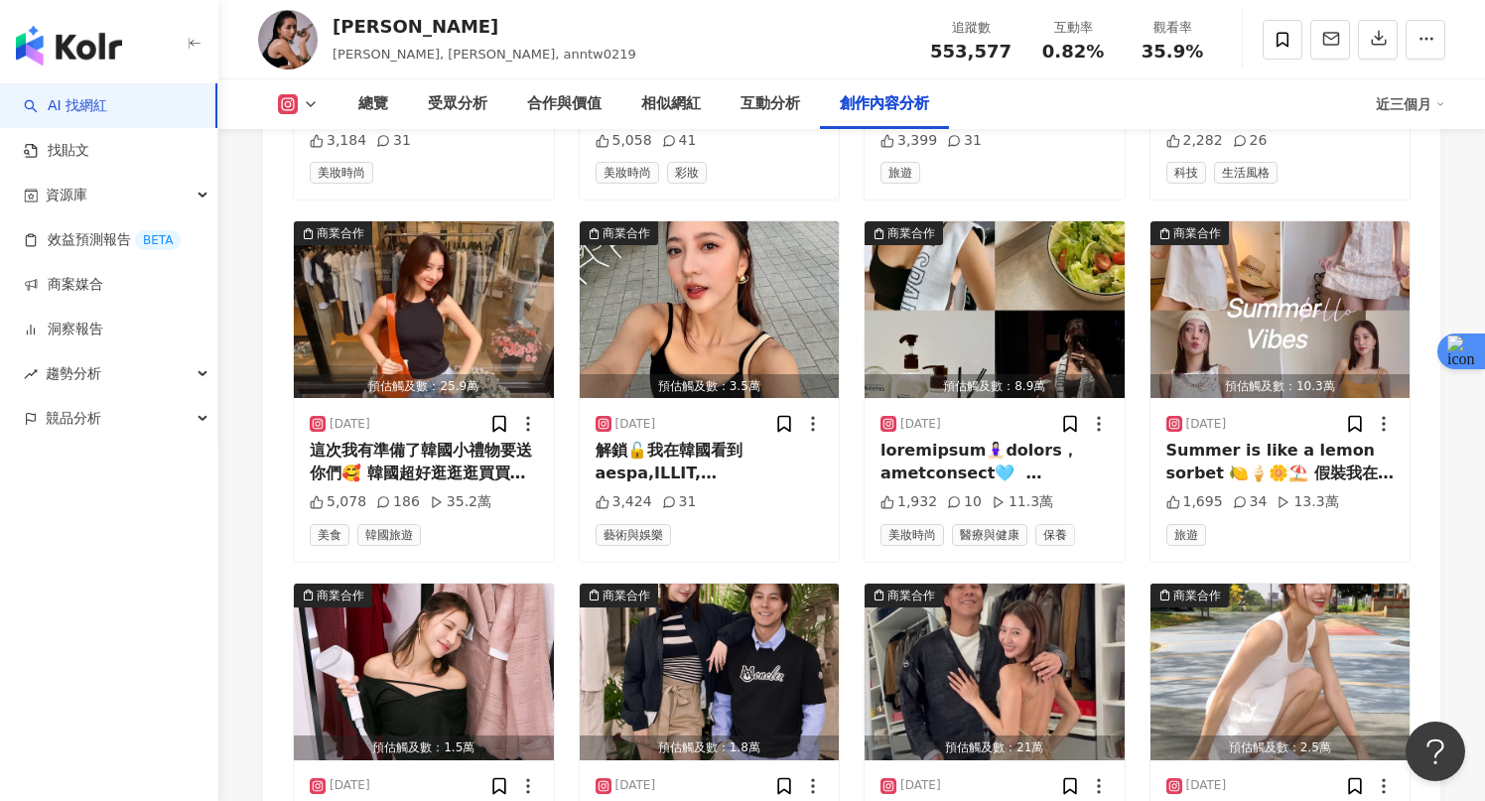
scroll to position [6093, 0]
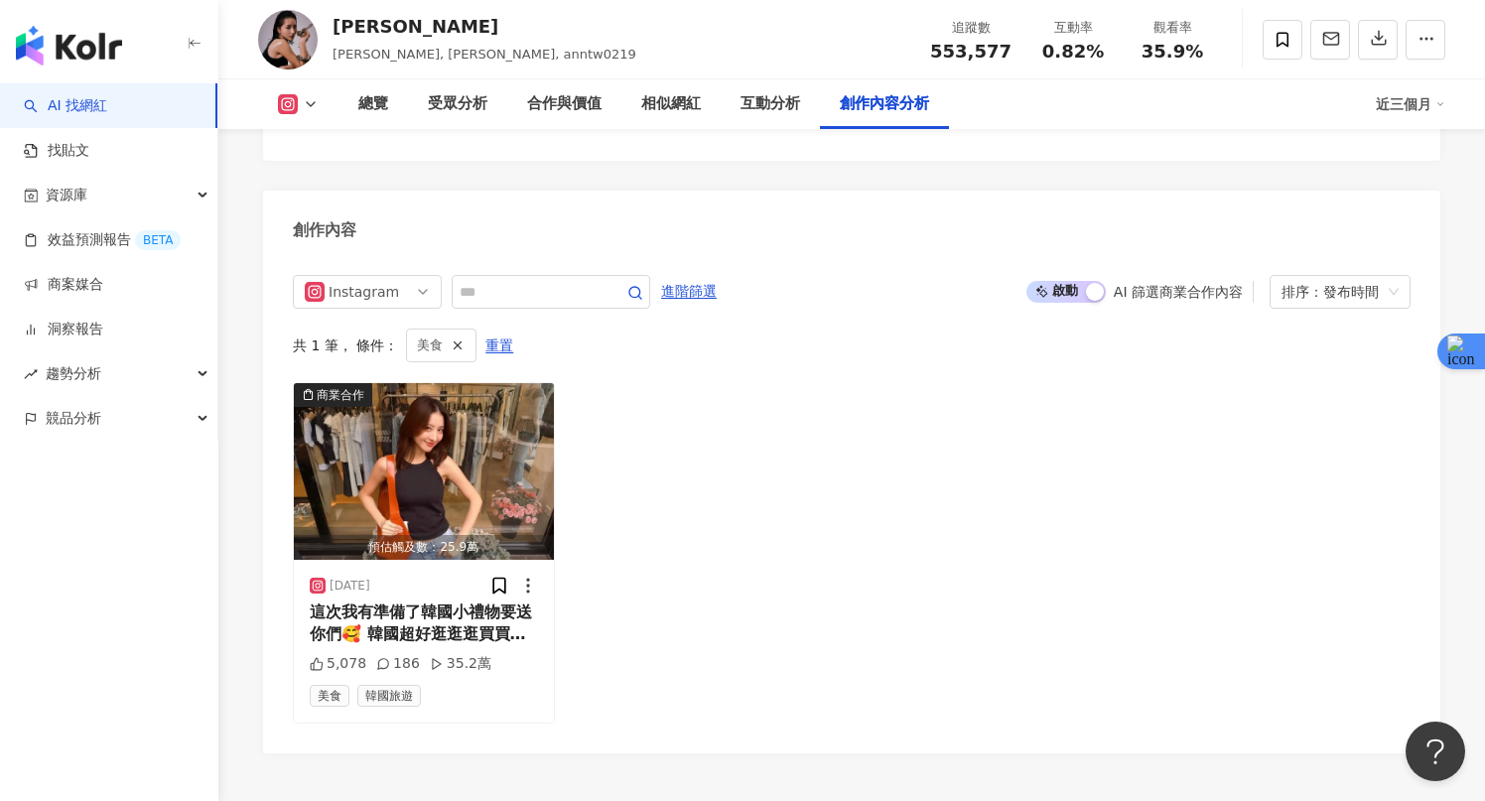
click at [1061, 281] on span "啟動 關閉" at bounding box center [1065, 292] width 79 height 22
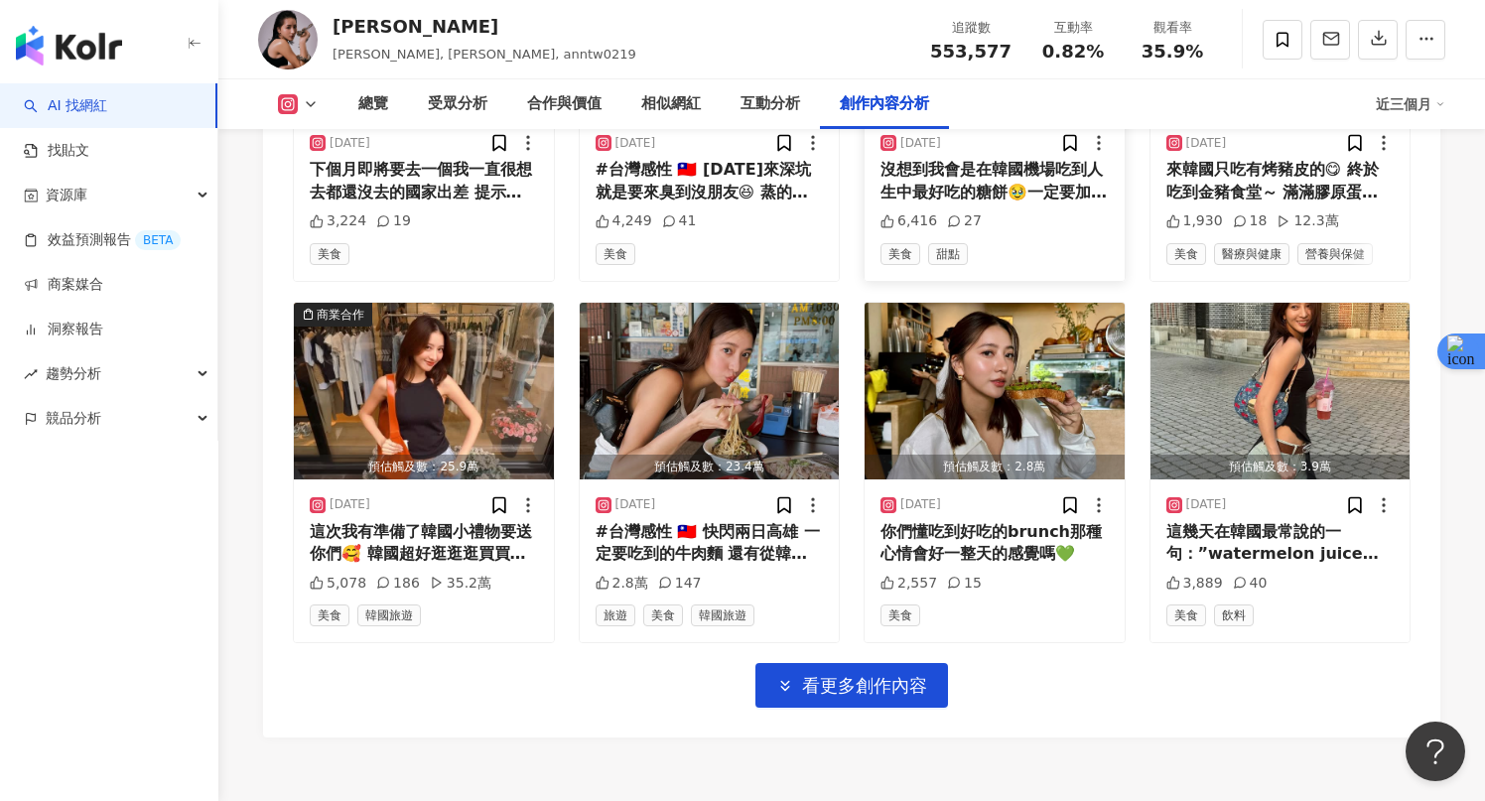
scroll to position [6992, 0]
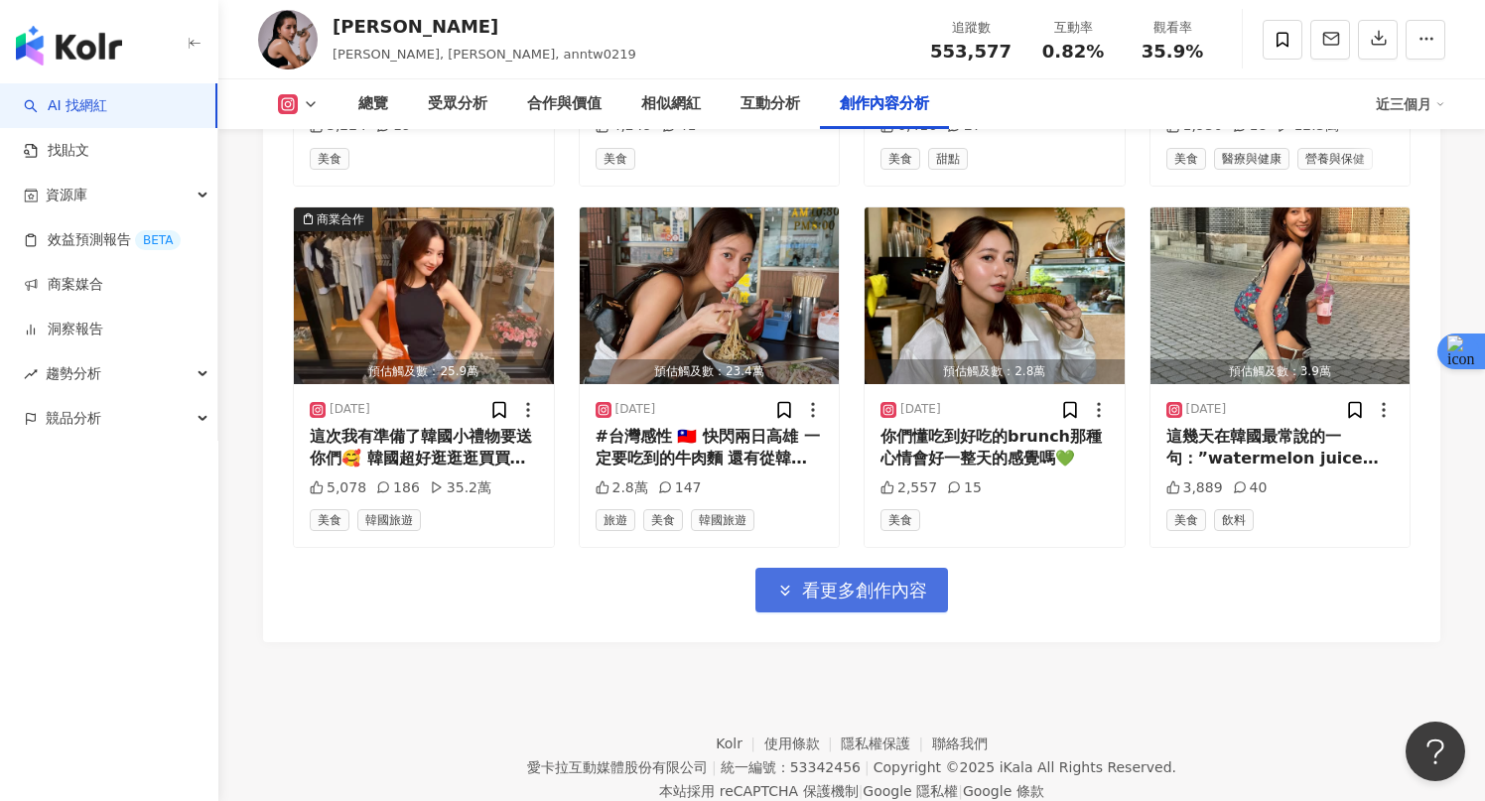
click at [865, 580] on span "看更多創作內容" at bounding box center [864, 591] width 125 height 22
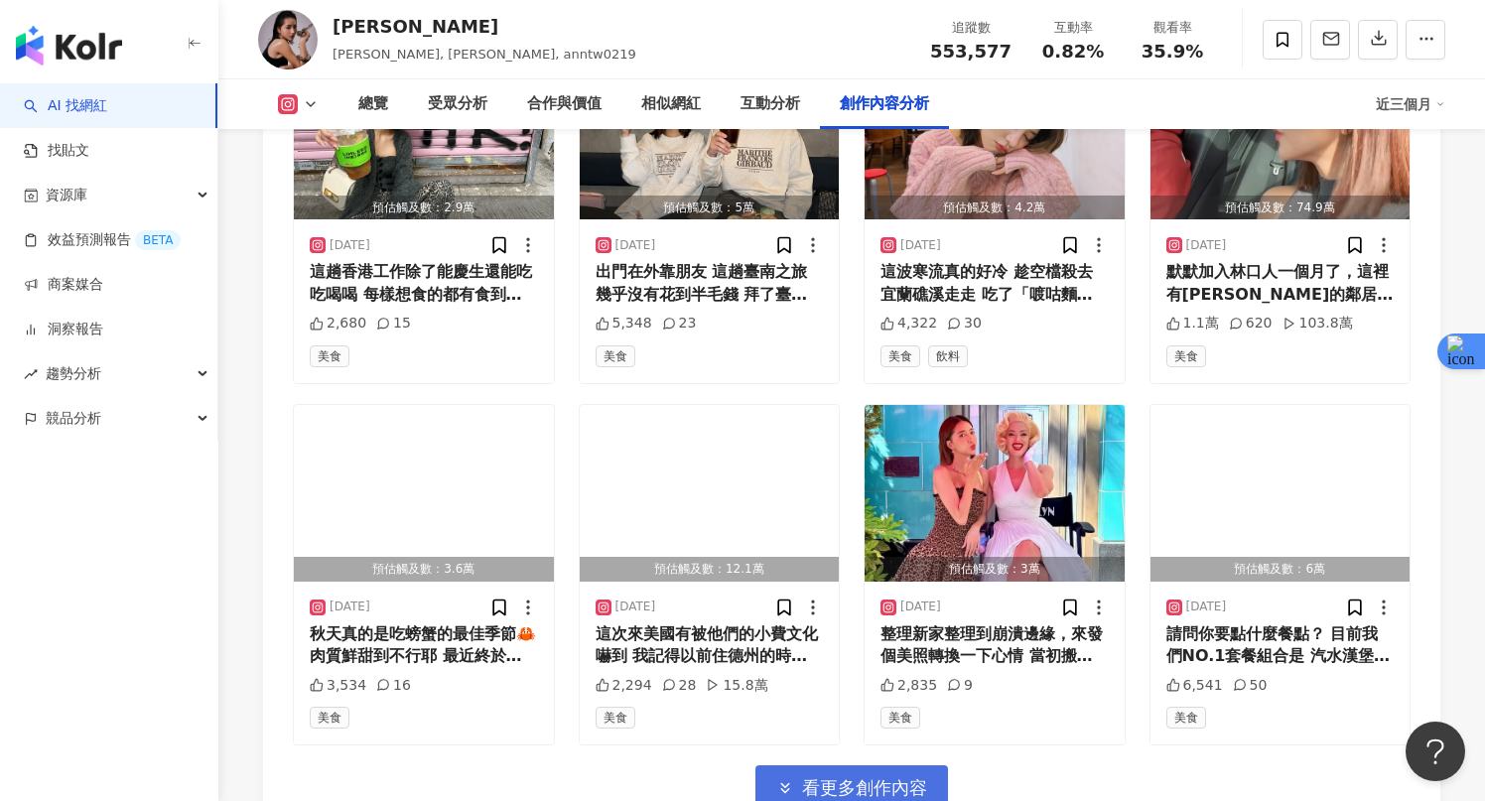
scroll to position [8067, 0]
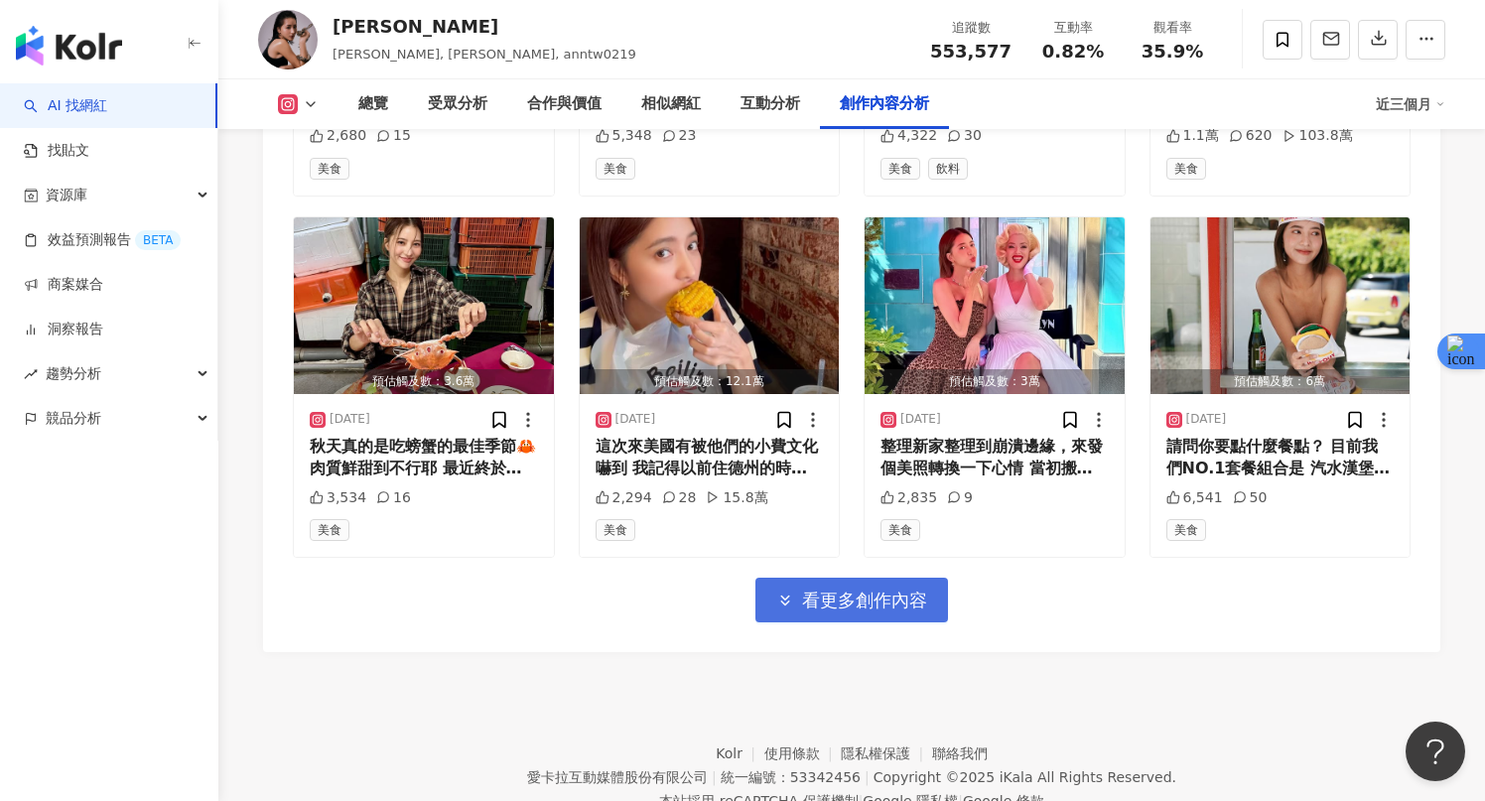
click at [858, 590] on span "看更多創作內容" at bounding box center [864, 601] width 125 height 22
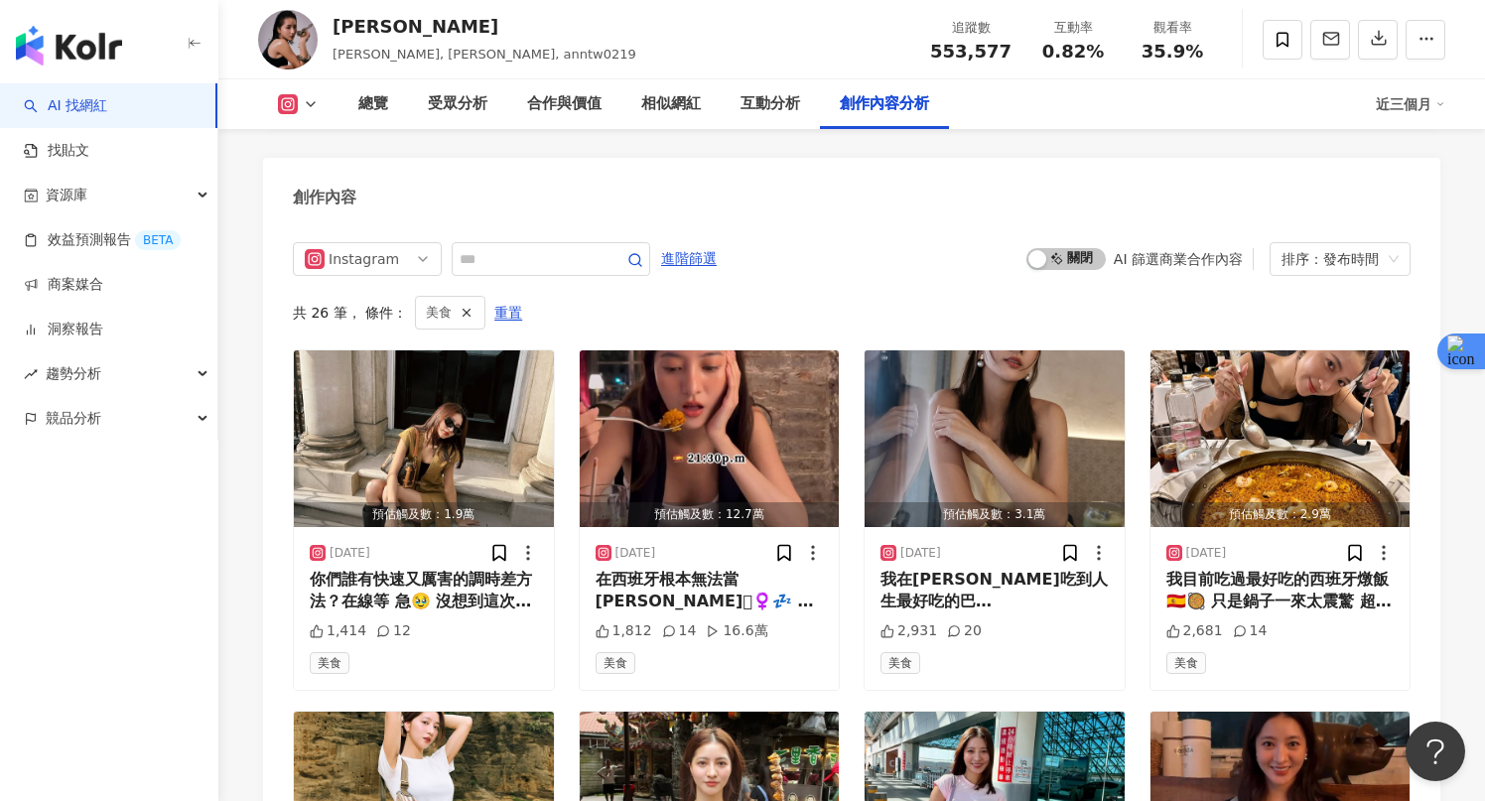
scroll to position [6048, 0]
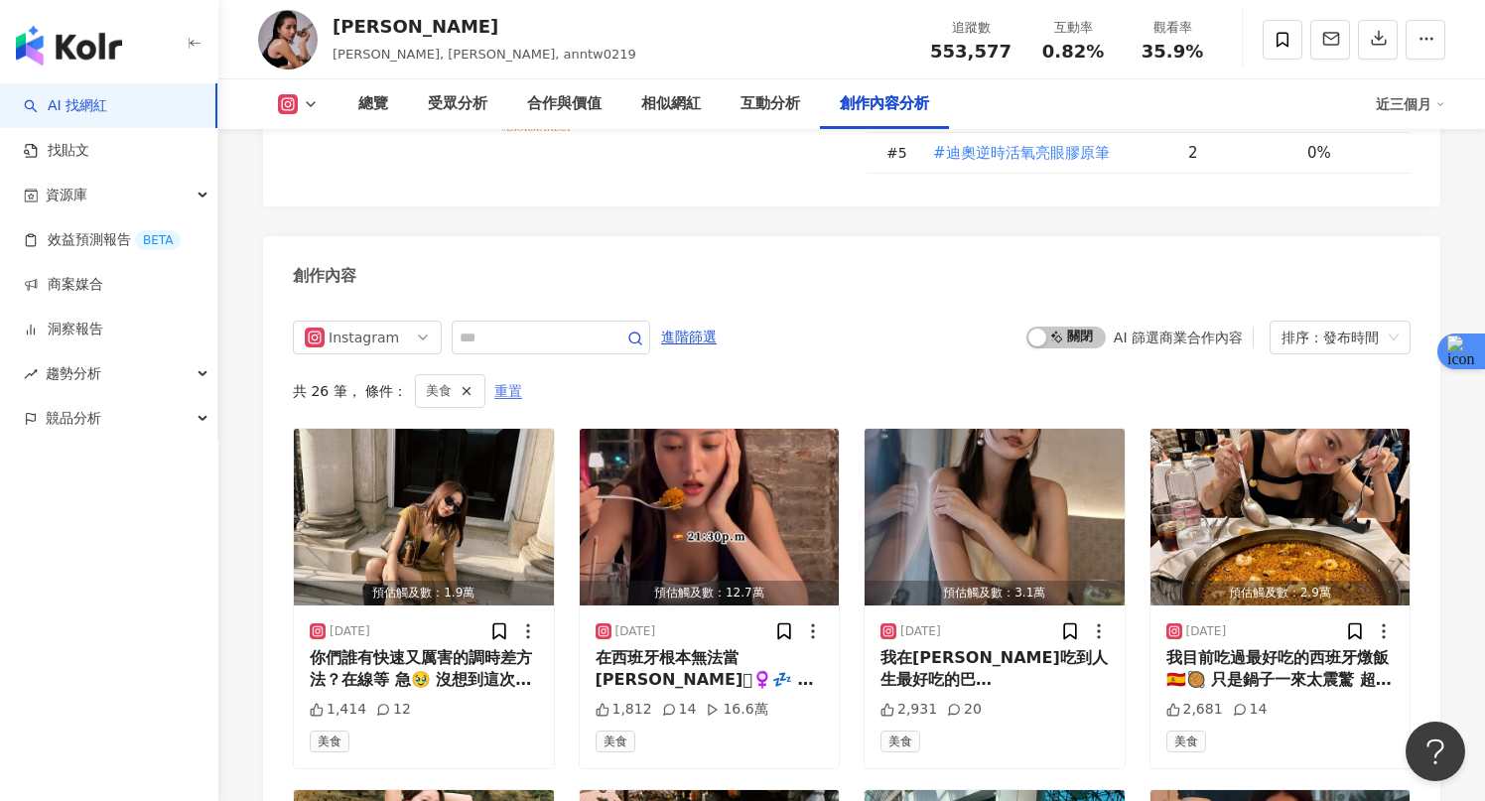
click at [496, 376] on span "重置" at bounding box center [508, 392] width 28 height 32
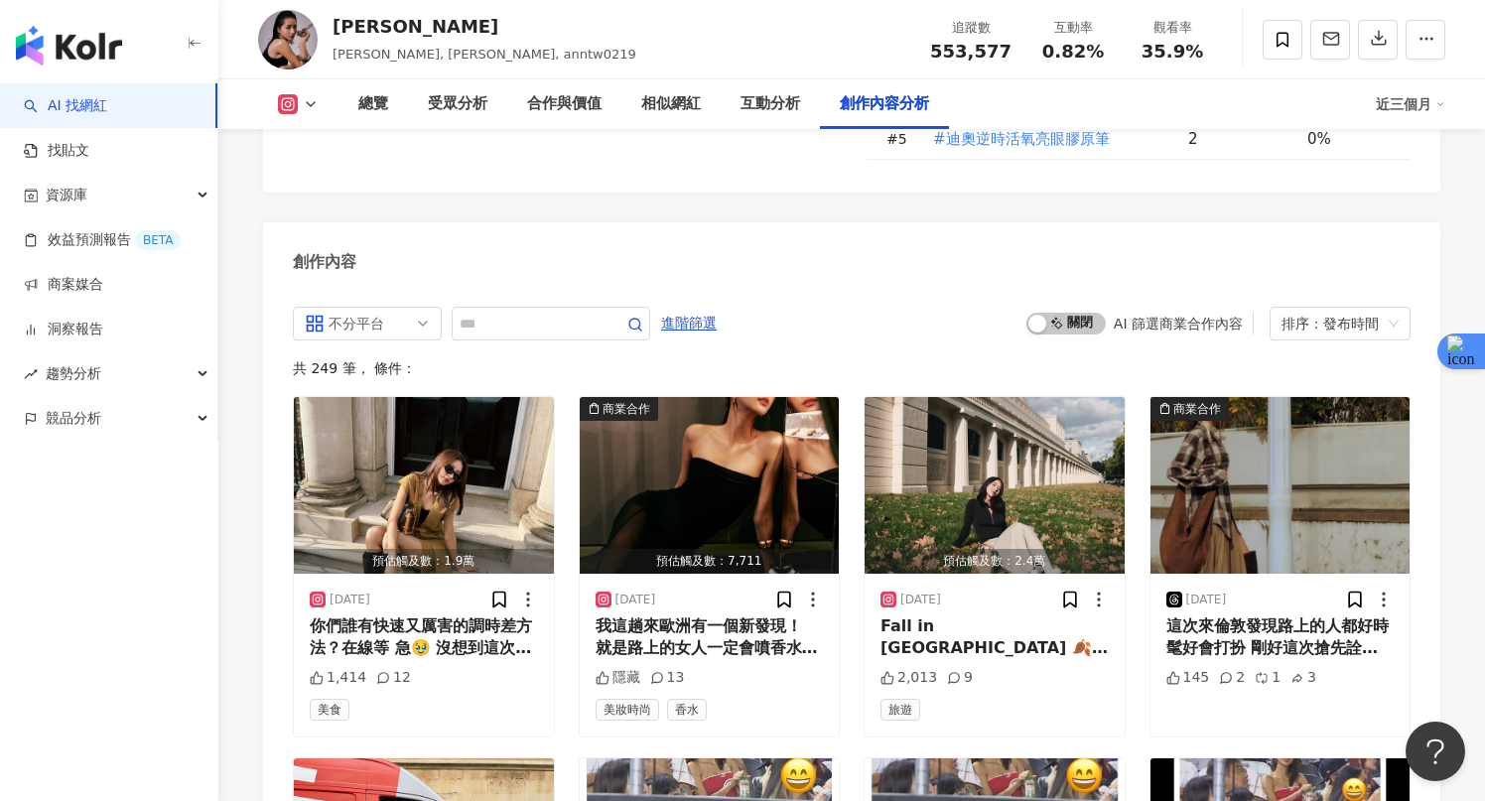
scroll to position [6071, 0]
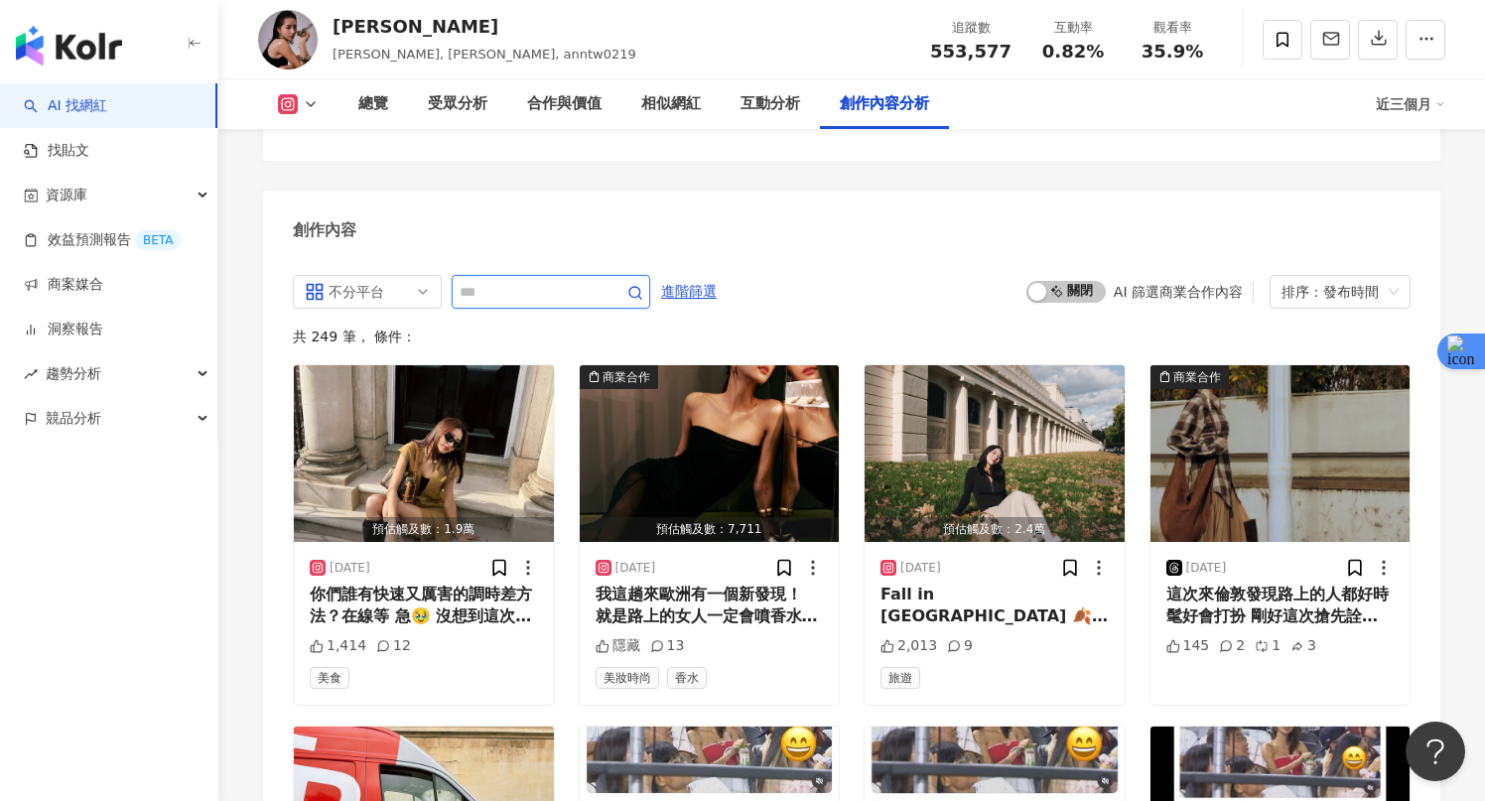
click at [531, 280] on input "text" at bounding box center [529, 292] width 139 height 24
type input "*"
type input "**"
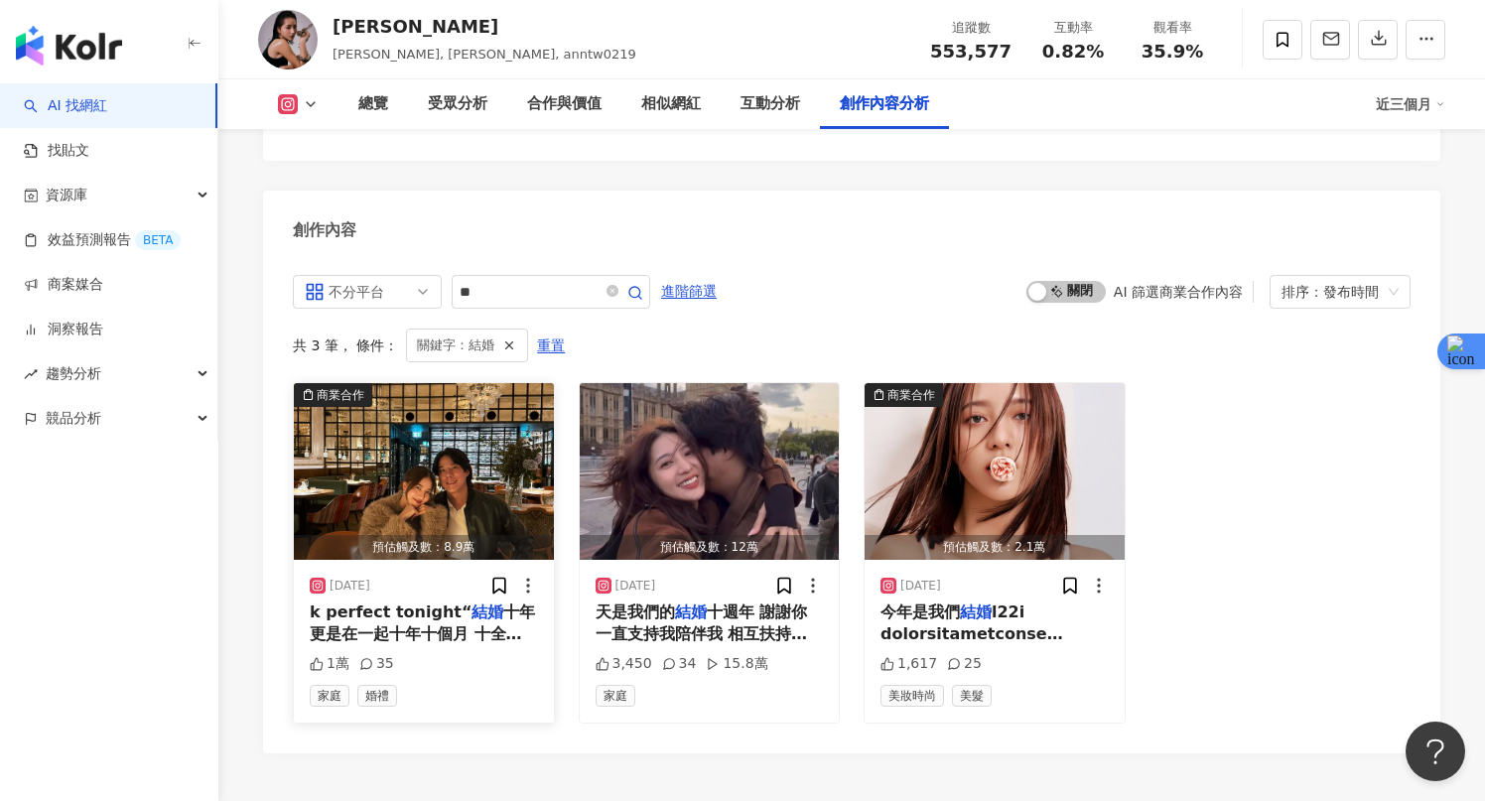
click at [483, 602] on span "十年 更是在一起十年十個月 十全十美" at bounding box center [422, 634] width 225 height 64
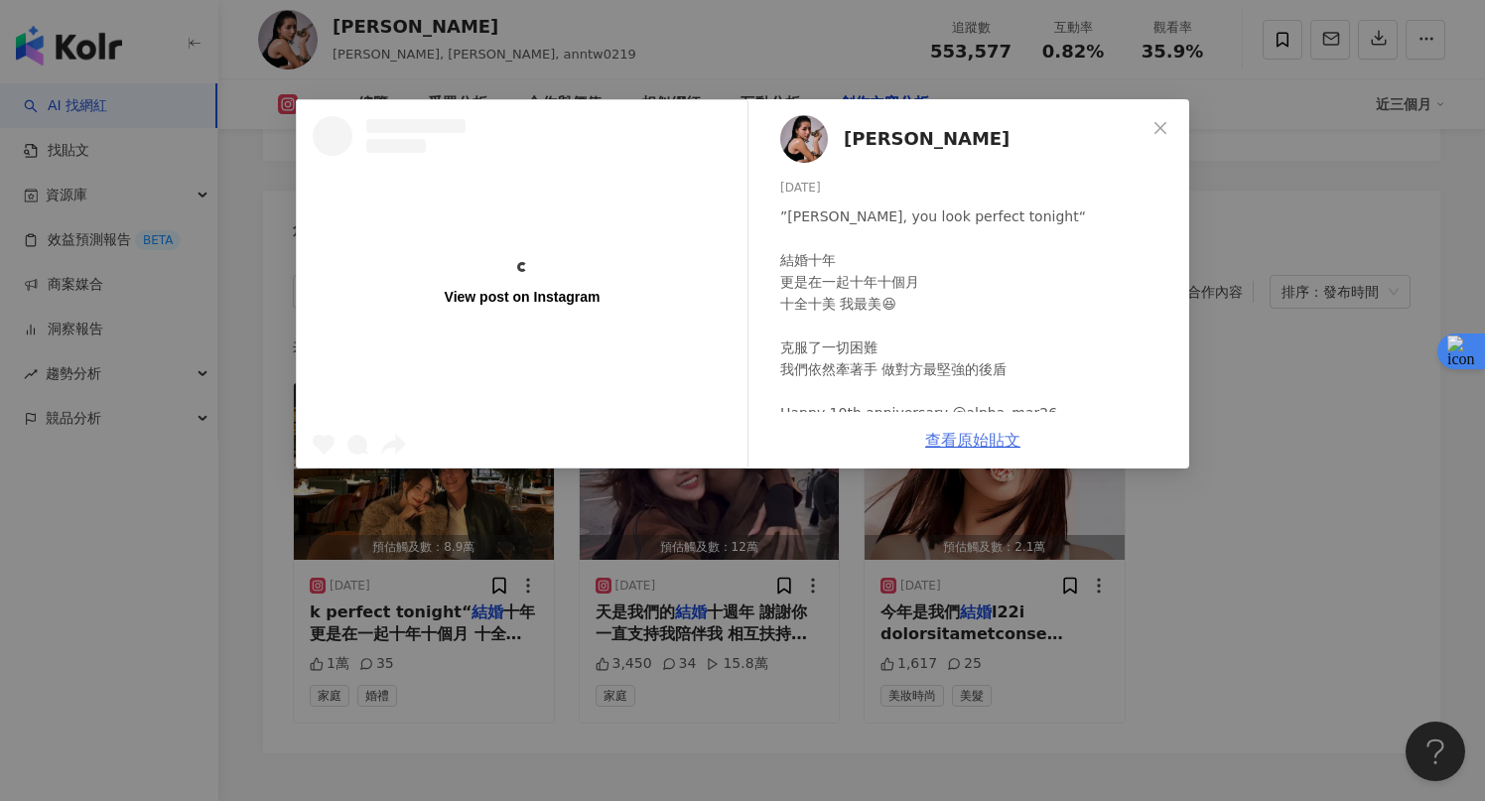
click at [948, 442] on link "查看原始貼文" at bounding box center [972, 440] width 95 height 19
